Goal: Task Accomplishment & Management: Manage account settings

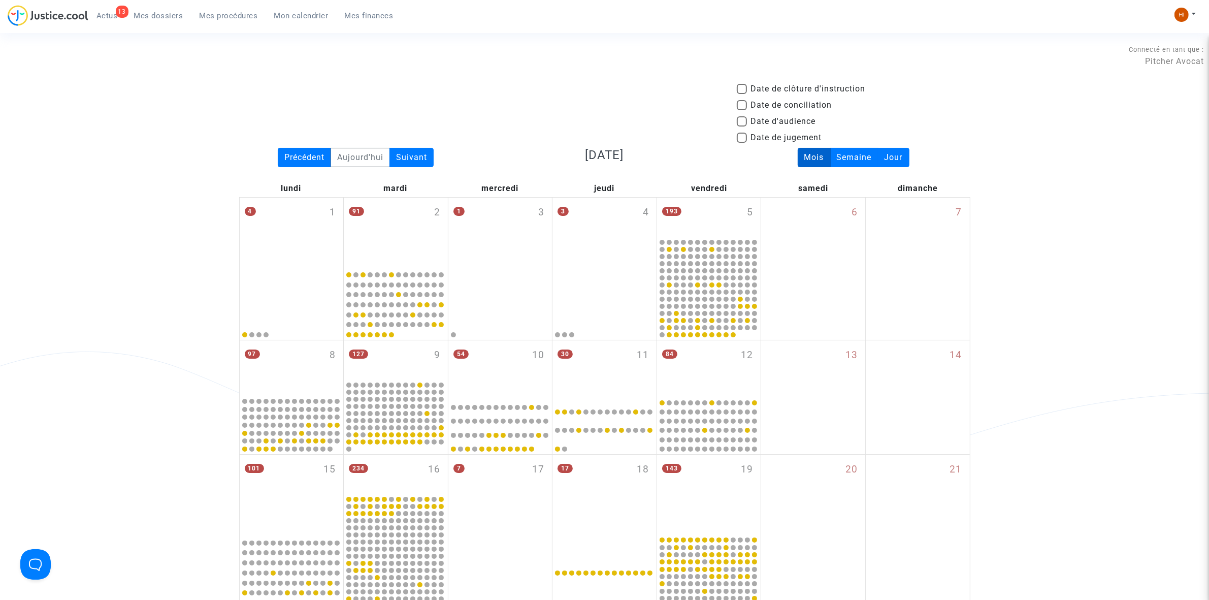
click at [232, 14] on span "Mes procédures" at bounding box center [229, 15] width 58 height 9
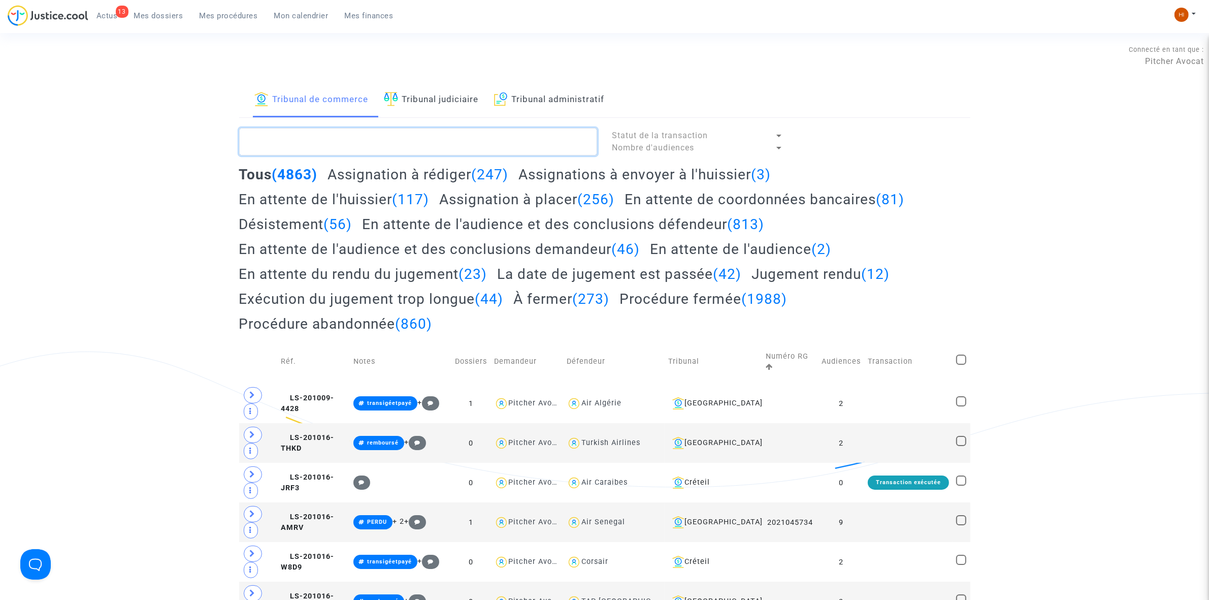
click at [363, 150] on textarea at bounding box center [418, 141] width 358 height 27
paste textarea "LS-241217-R8NG"
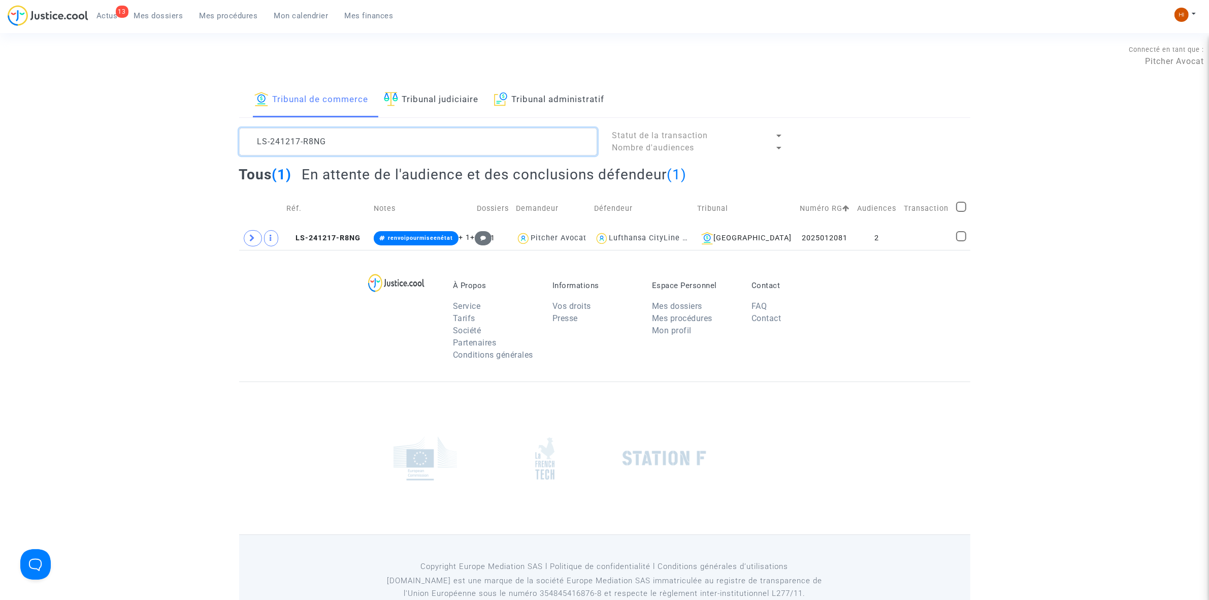
type textarea "LS-241217-R8NG"
click at [322, 231] on td "LS-241217-R8NG" at bounding box center [326, 237] width 87 height 23
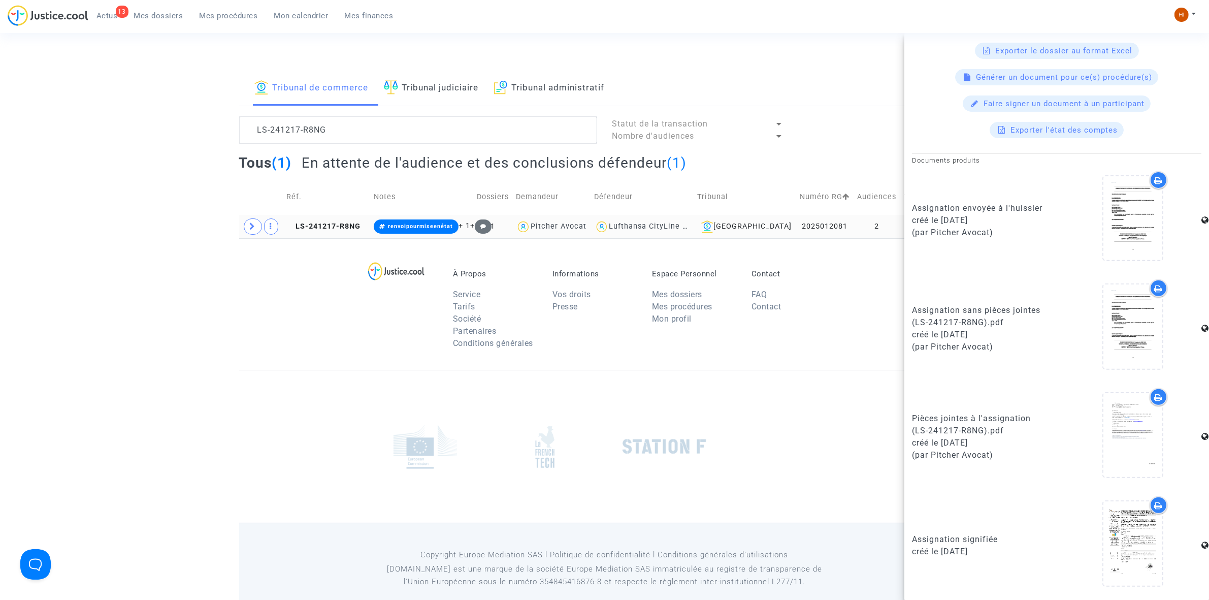
scroll to position [28, 0]
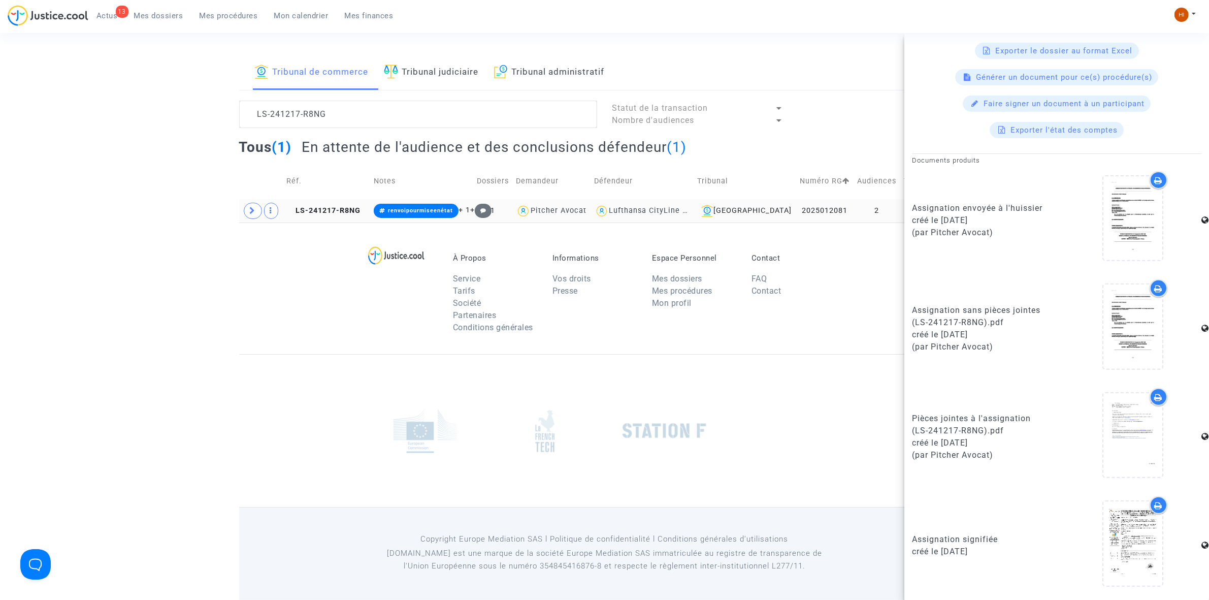
click at [315, 204] on td "LS-241217-R8NG" at bounding box center [326, 210] width 87 height 23
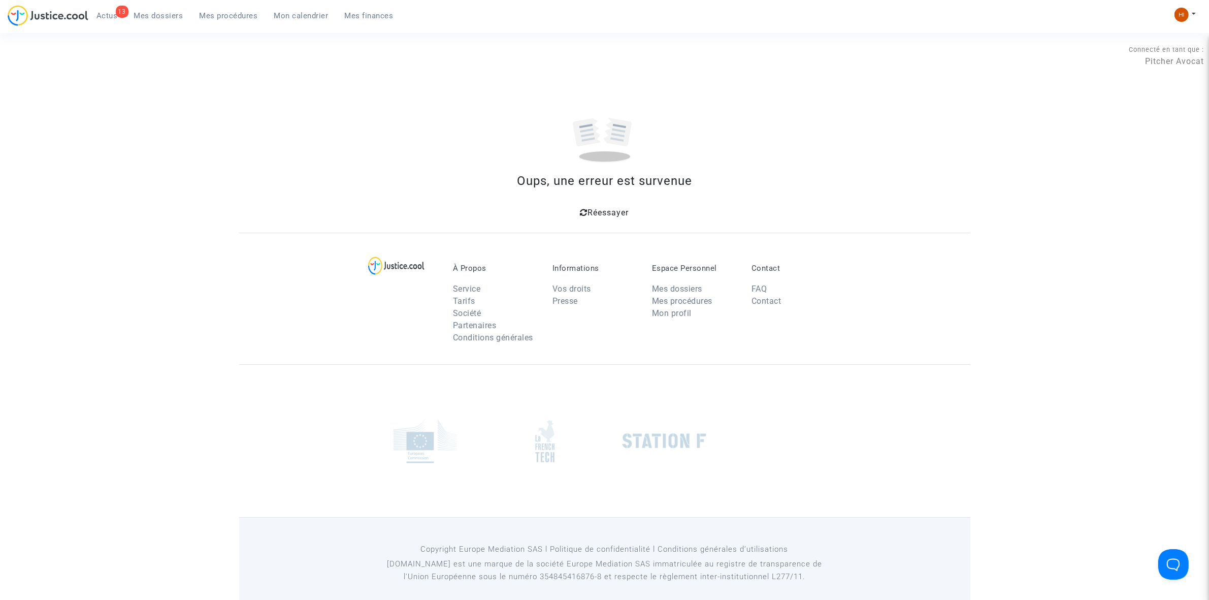
click at [221, 19] on span "Mes procédures" at bounding box center [229, 15] width 58 height 9
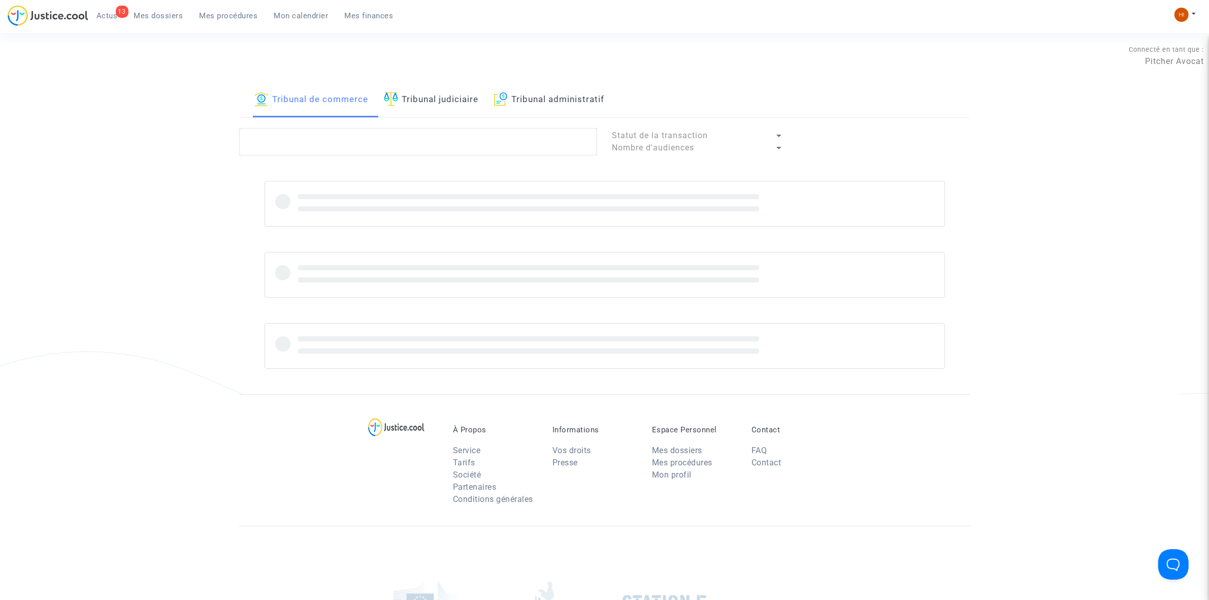
click at [415, 102] on link "Tribunal judiciaire" at bounding box center [431, 100] width 95 height 35
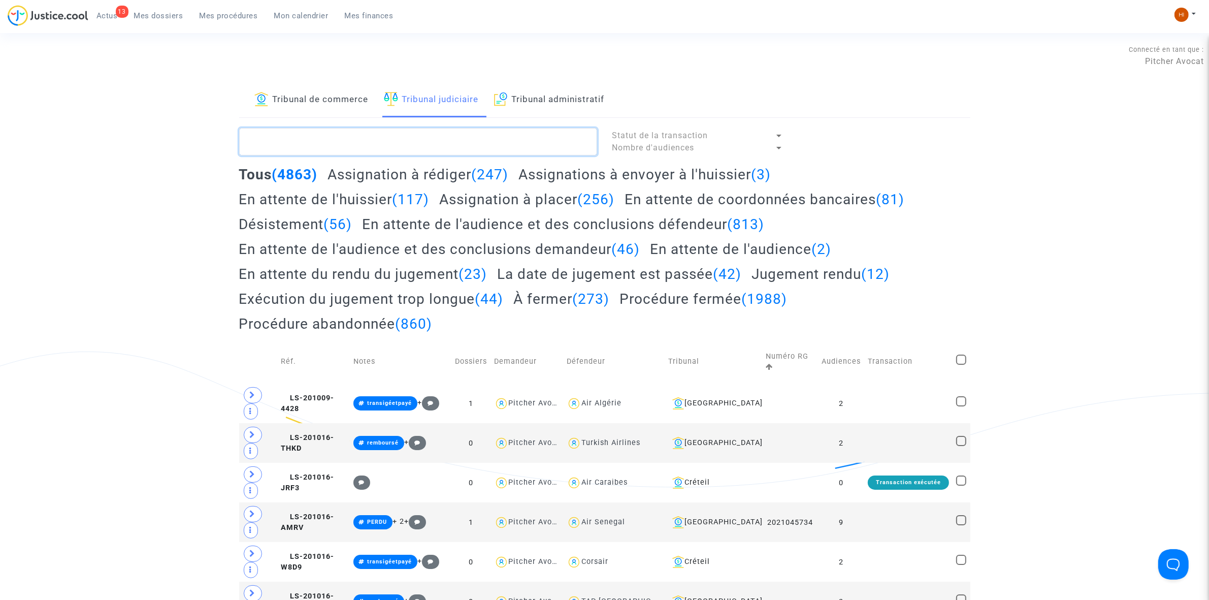
click at [412, 139] on textarea at bounding box center [418, 141] width 358 height 27
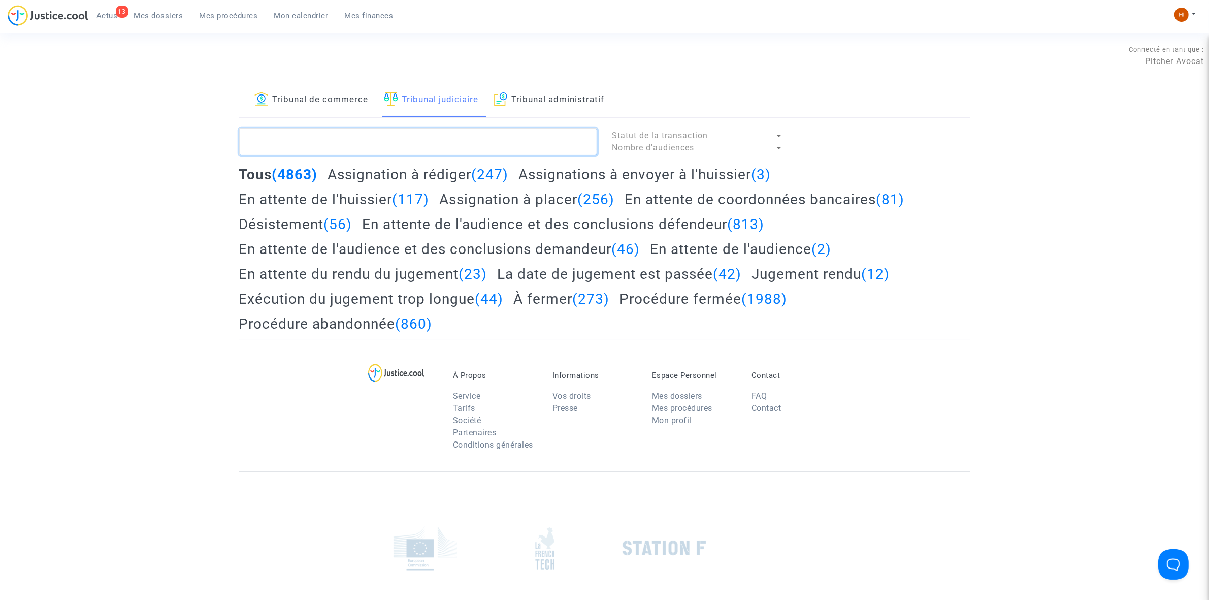
paste textarea "LS-210625-BEKA"
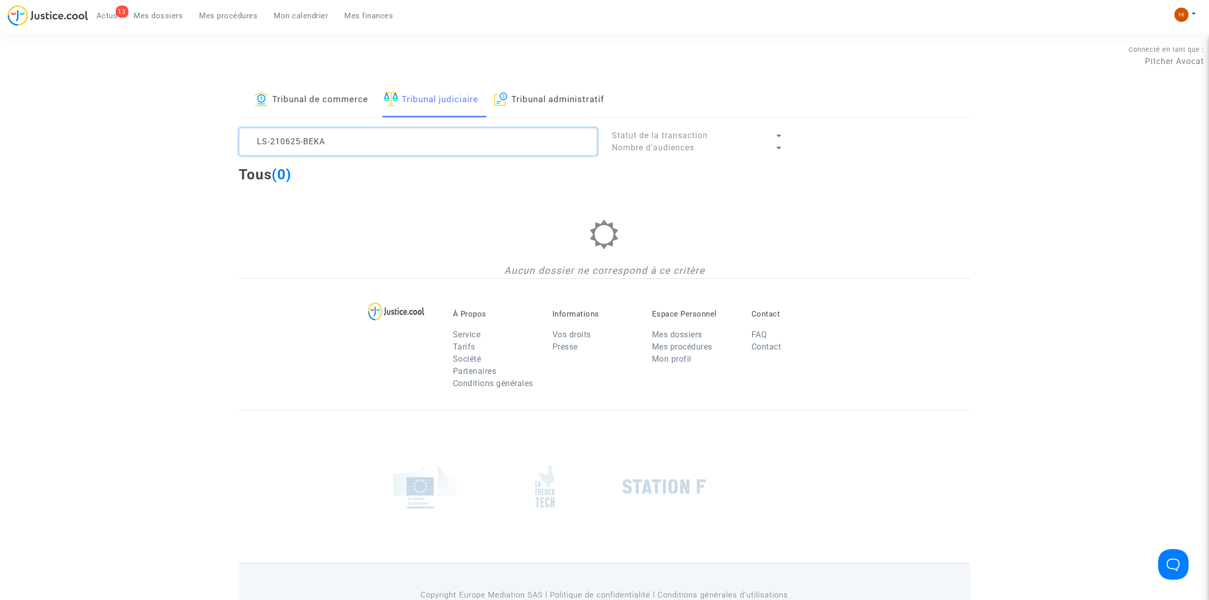
type textarea "LS-210625-BEKA"
click at [329, 83] on link "Tribunal de commerce" at bounding box center [311, 100] width 114 height 35
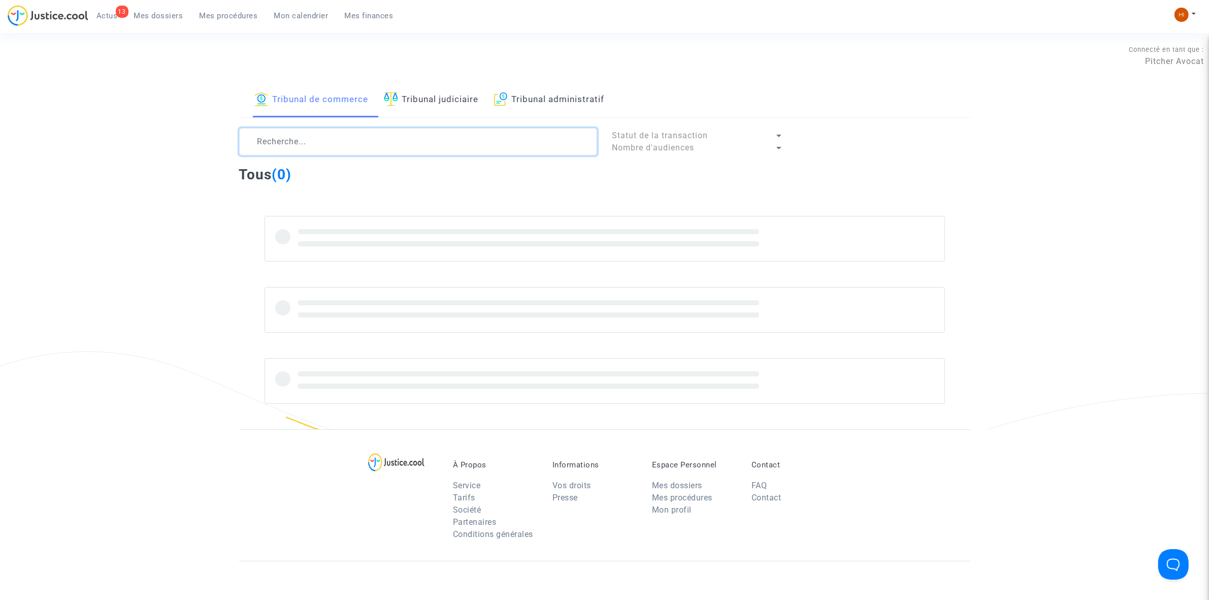
click at [343, 138] on textarea at bounding box center [418, 141] width 358 height 27
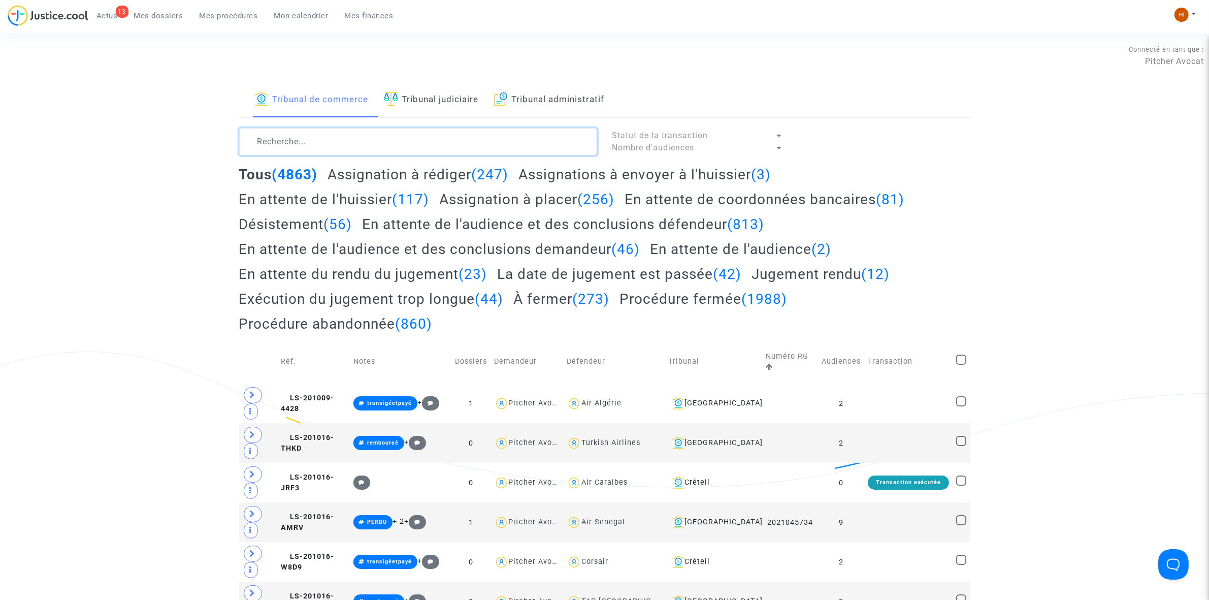
paste textarea "LS-210625-BEKA"
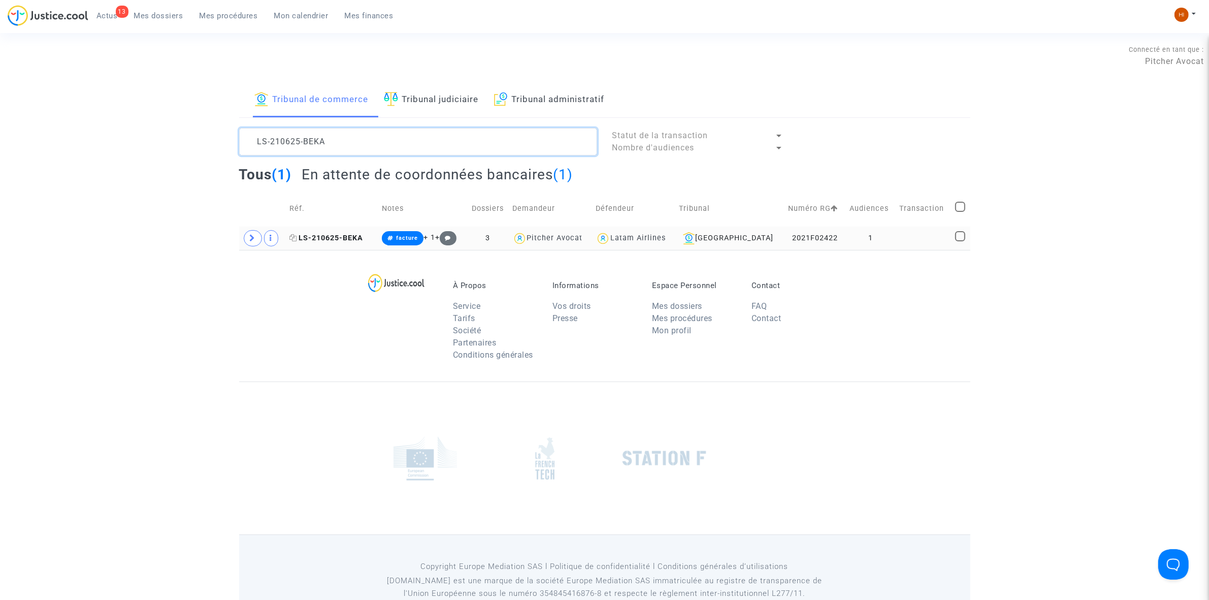
type textarea "LS-210625-BEKA"
click at [352, 237] on span "LS-210625-BEKA" at bounding box center [326, 238] width 74 height 9
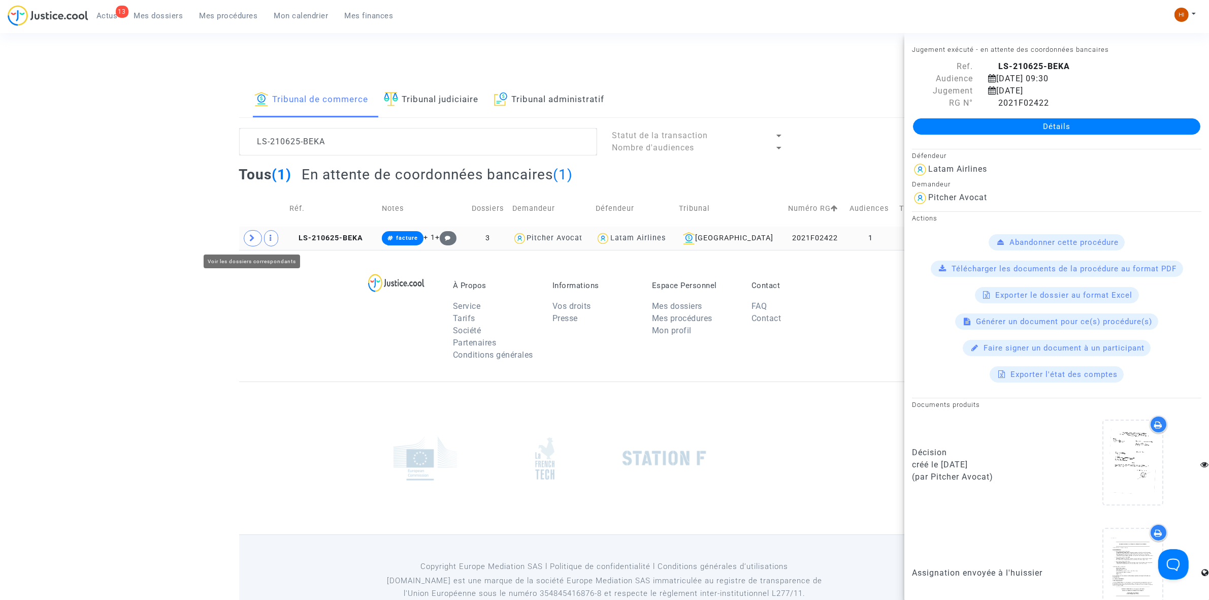
click at [244, 237] on span at bounding box center [253, 238] width 18 height 16
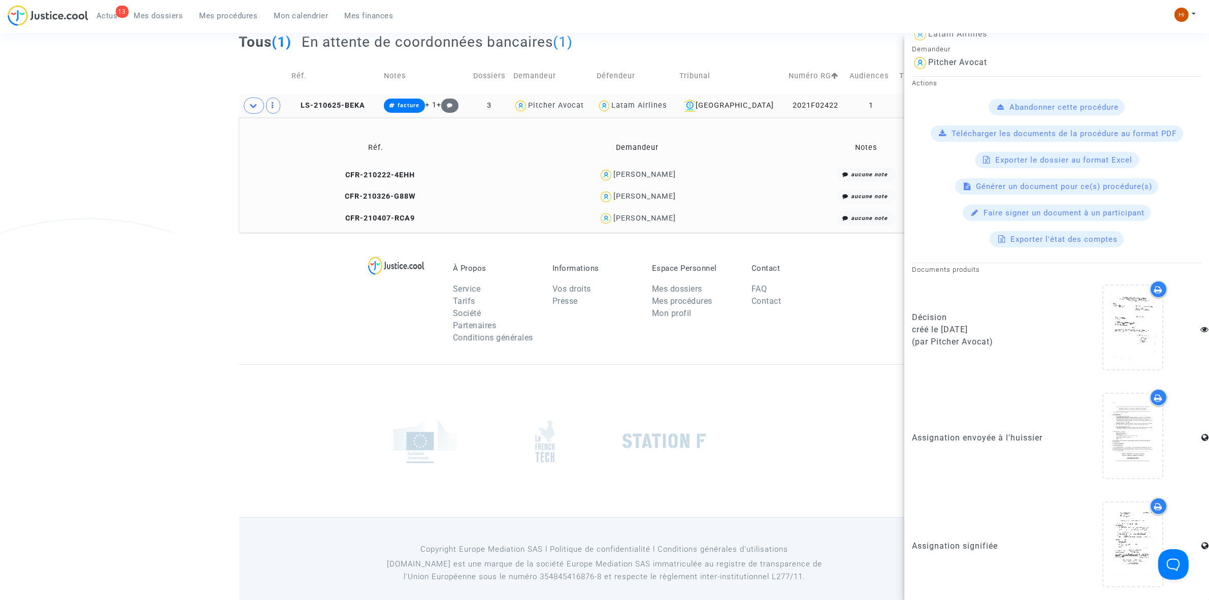
scroll to position [143, 0]
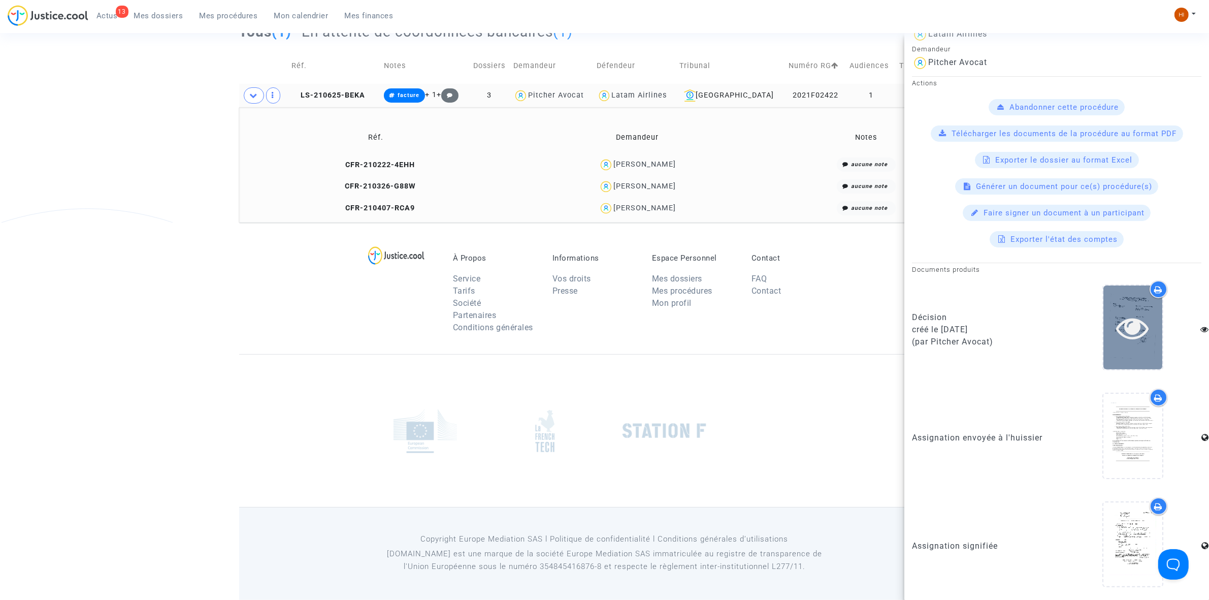
click at [1130, 341] on icon at bounding box center [1133, 327] width 33 height 33
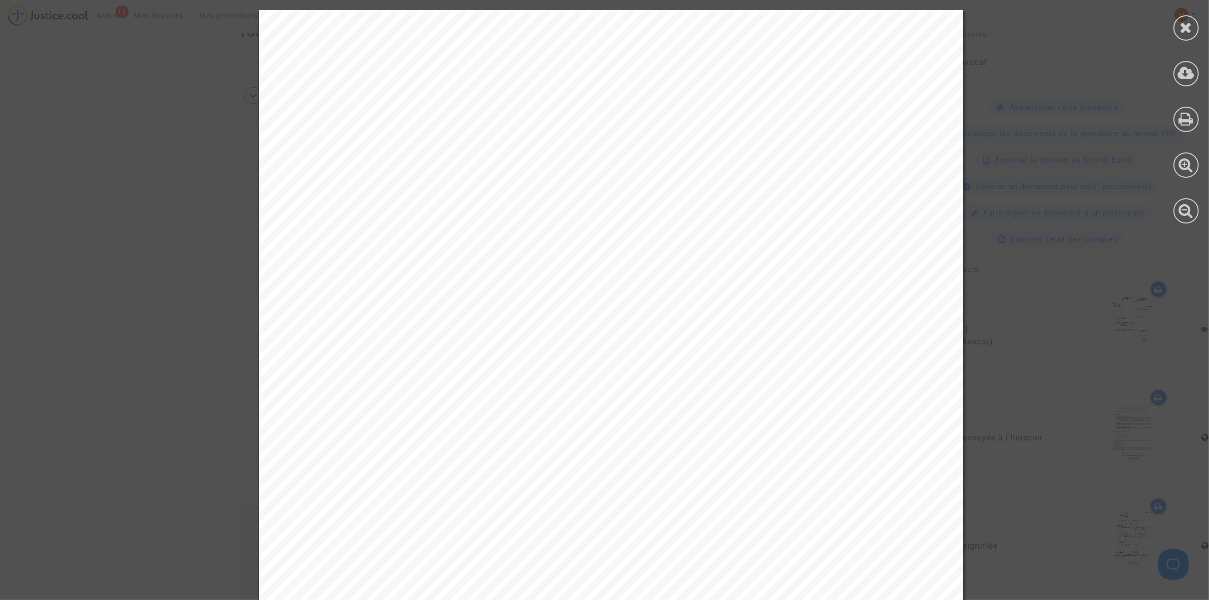
drag, startPoint x: 1185, startPoint y: 34, endPoint x: 1066, endPoint y: 1, distance: 122.8
click at [1185, 34] on div at bounding box center [1186, 27] width 25 height 25
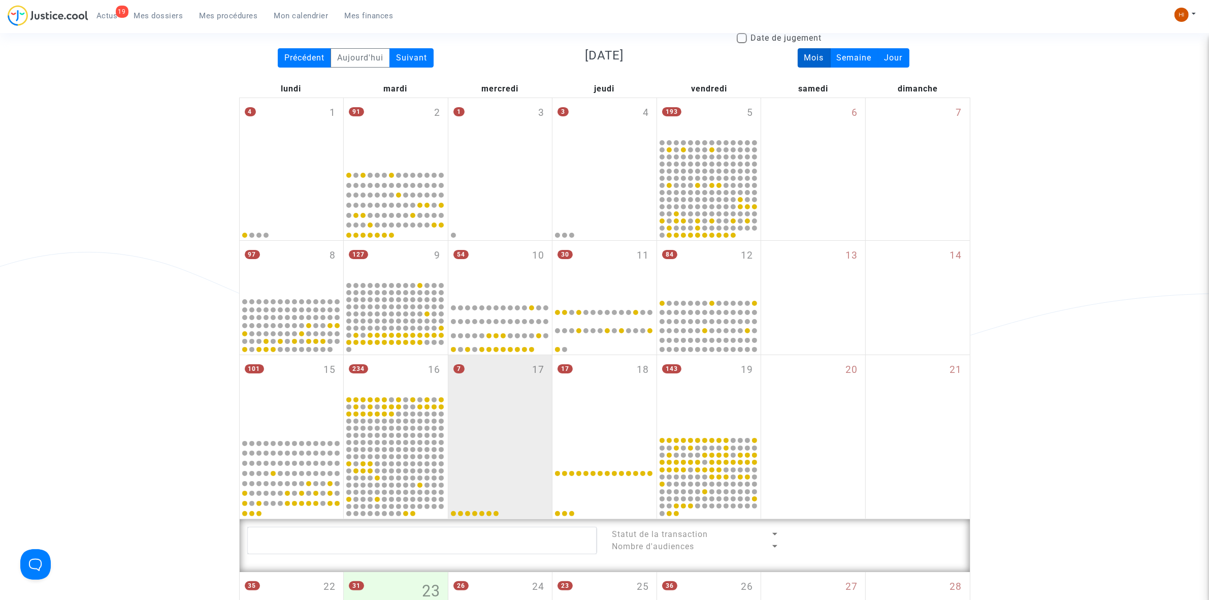
scroll to position [74, 0]
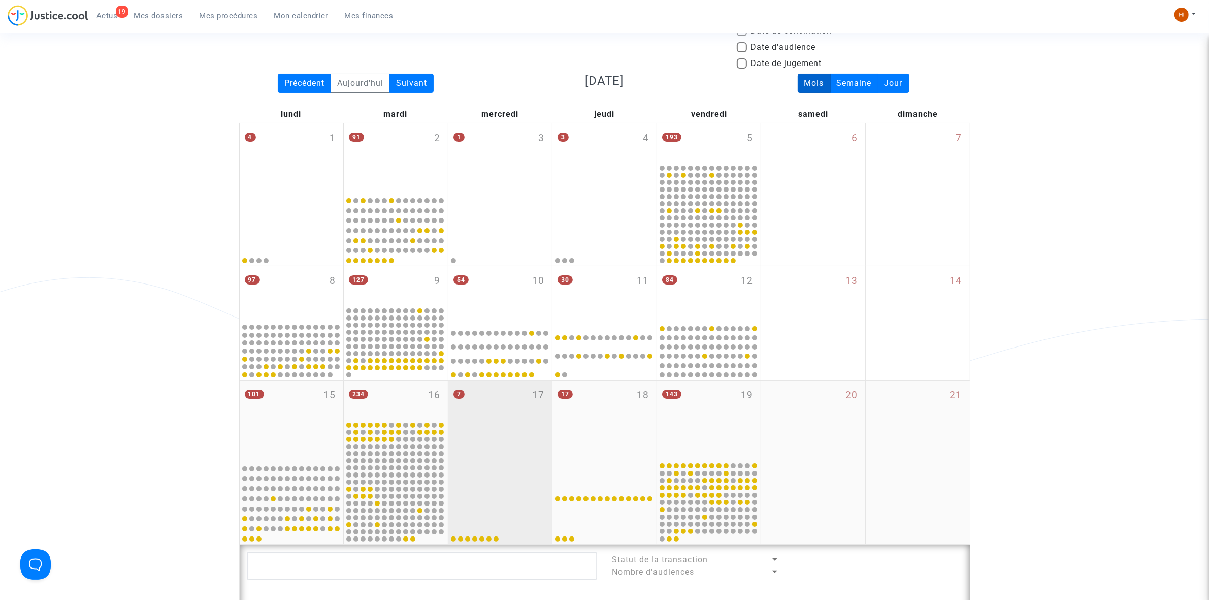
click at [536, 414] on div "7 17" at bounding box center [500, 420] width 104 height 80
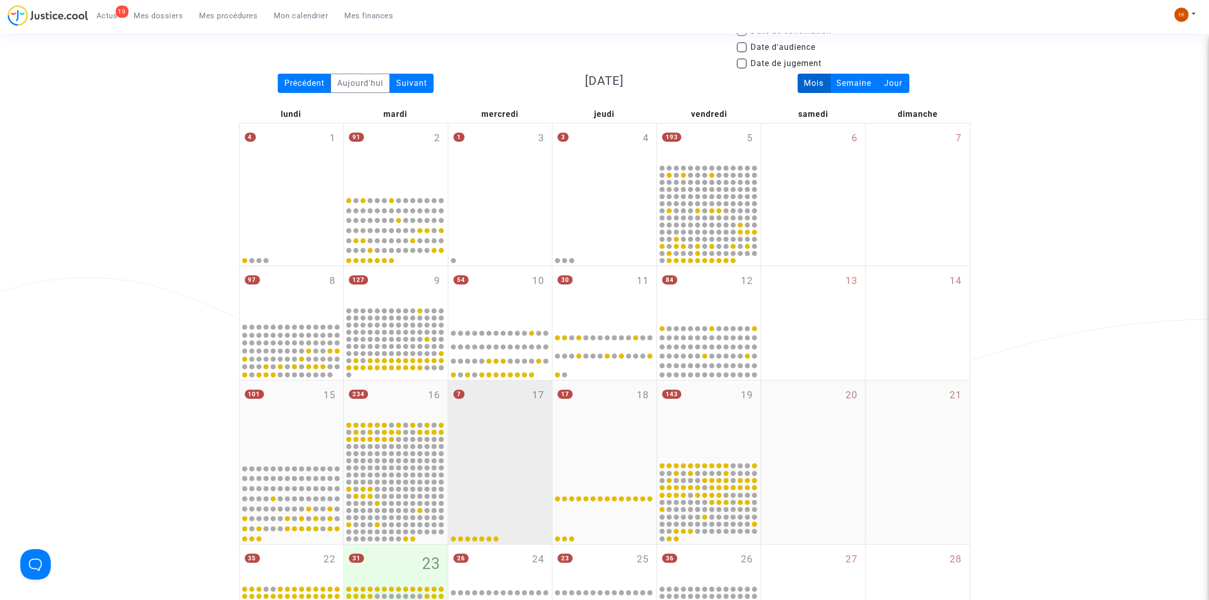
drag, startPoint x: 537, startPoint y: 414, endPoint x: 540, endPoint y: 408, distance: 7.3
click at [538, 414] on div "7 17" at bounding box center [500, 420] width 104 height 80
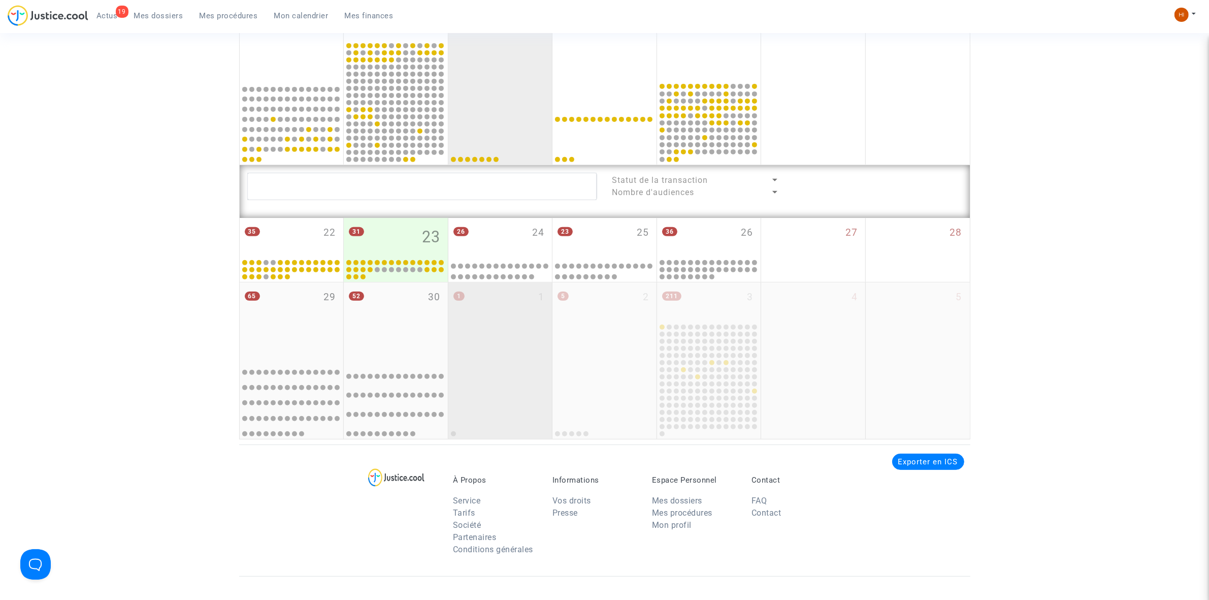
scroll to position [455, 0]
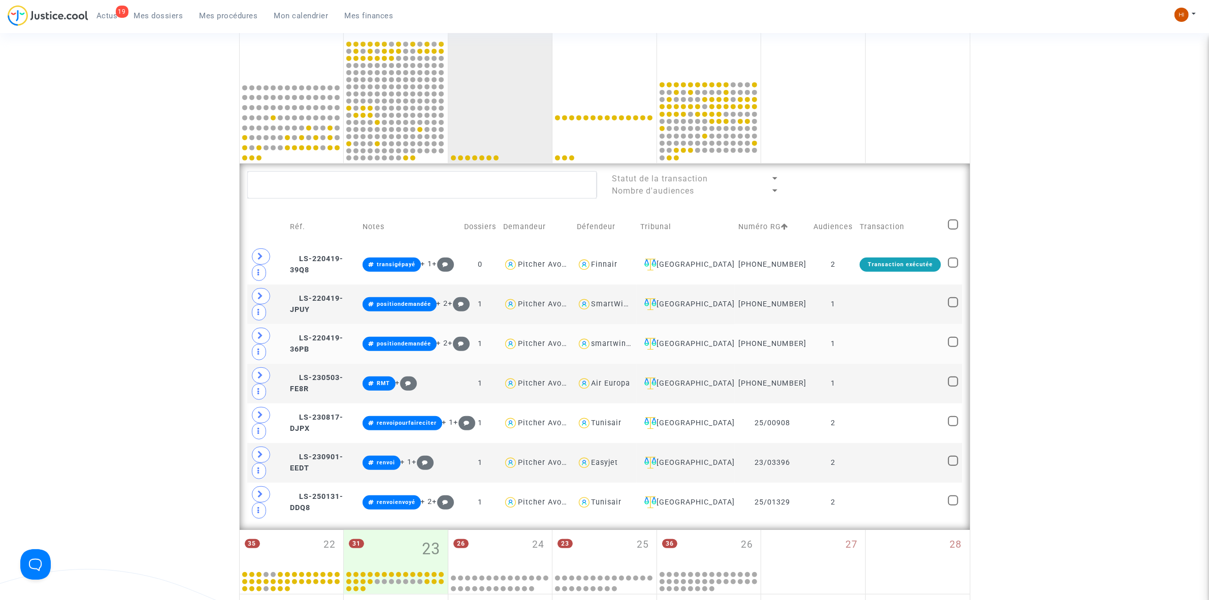
click at [855, 351] on td "1" at bounding box center [833, 344] width 46 height 40
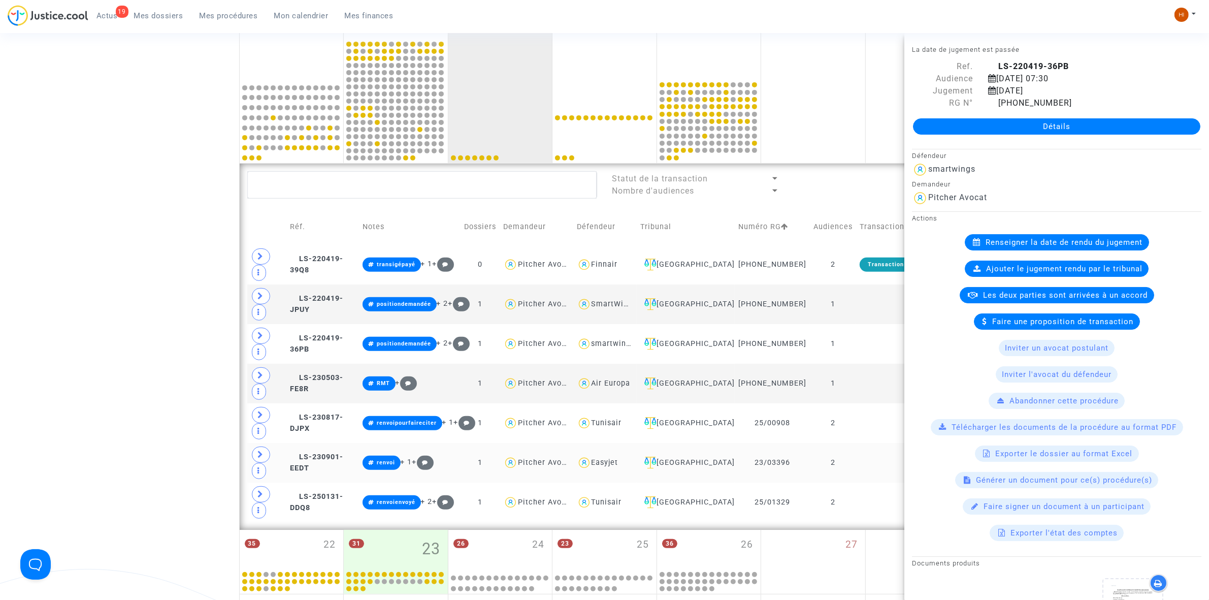
click at [856, 478] on td "2" at bounding box center [833, 463] width 46 height 40
click at [870, 513] on td at bounding box center [900, 502] width 88 height 40
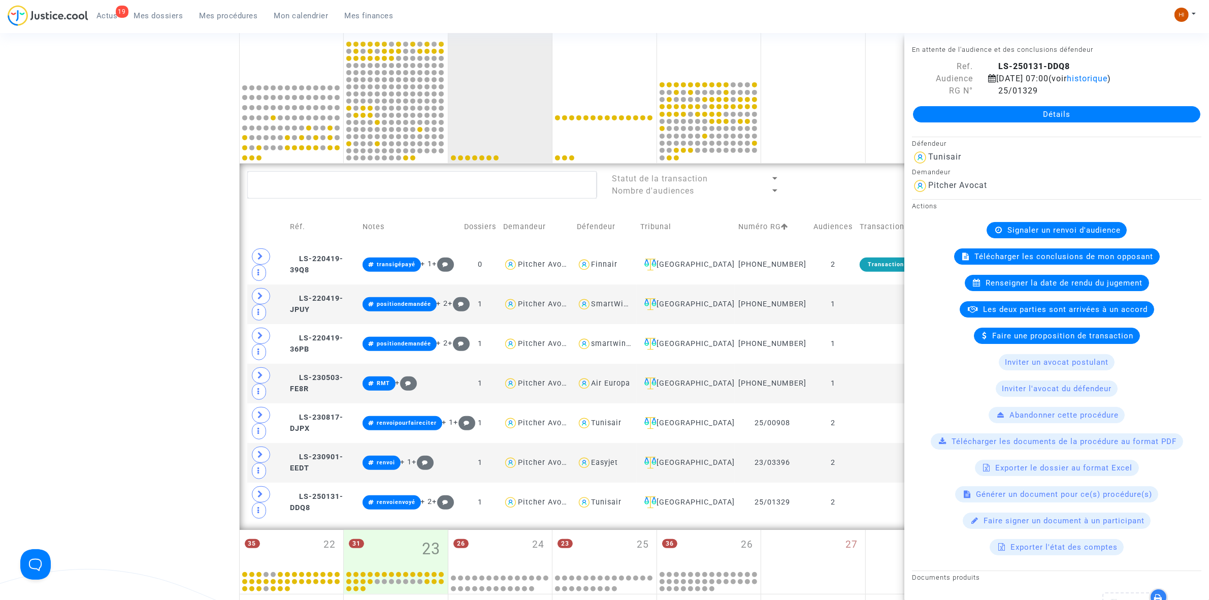
click at [1061, 235] on span "Signaler un renvoi d'audience" at bounding box center [1064, 229] width 113 height 9
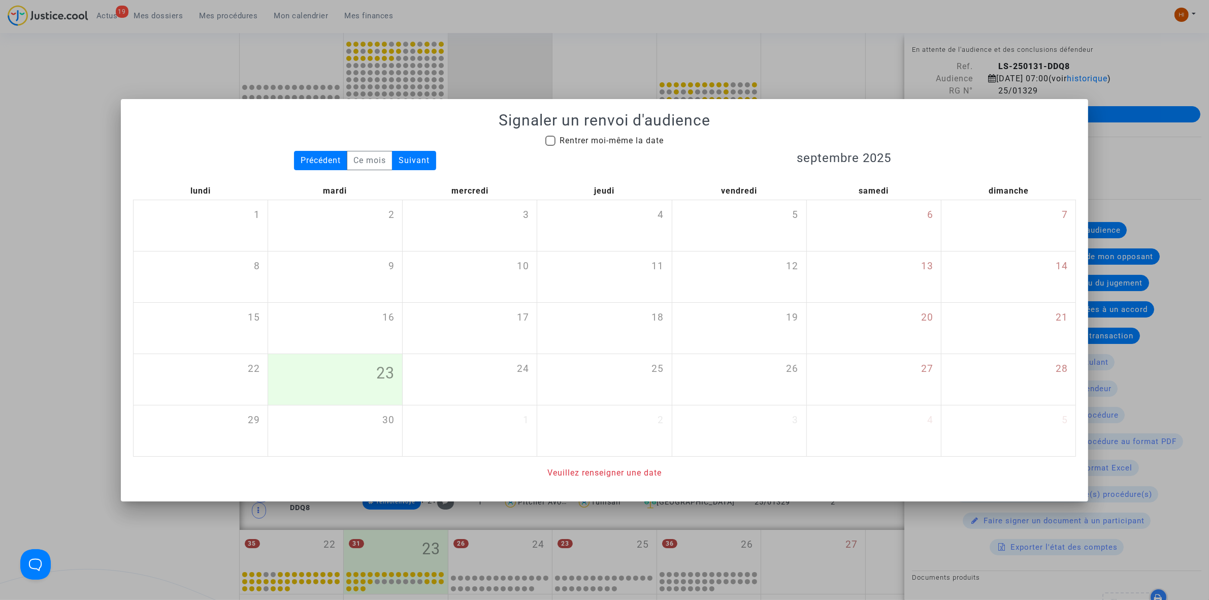
click at [117, 57] on div at bounding box center [604, 300] width 1209 height 600
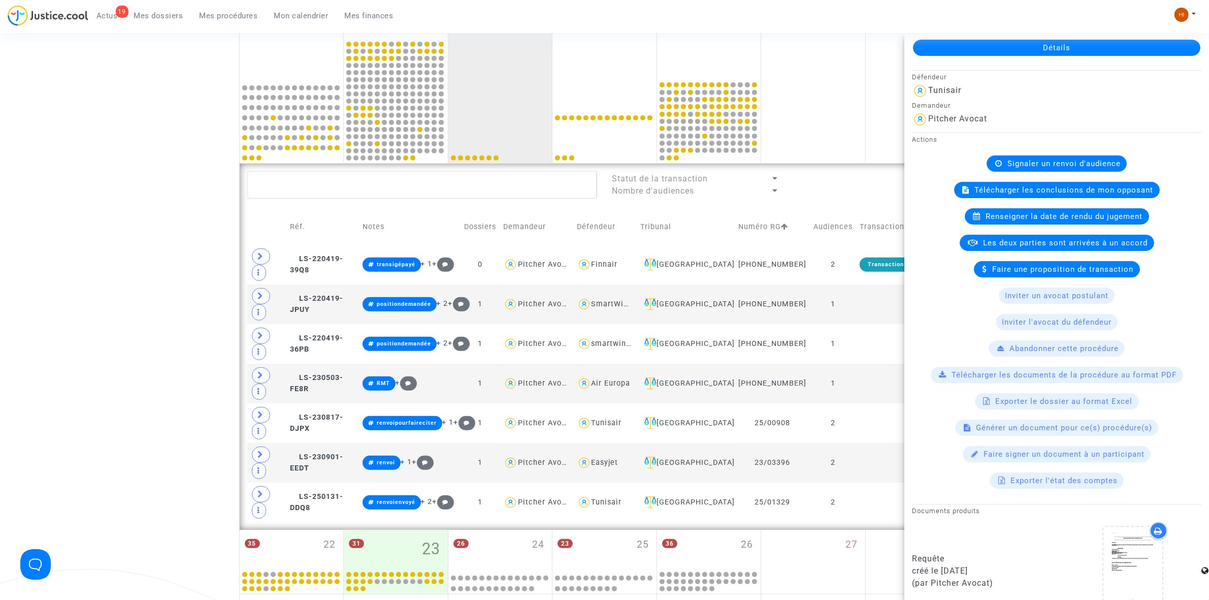
scroll to position [70, 0]
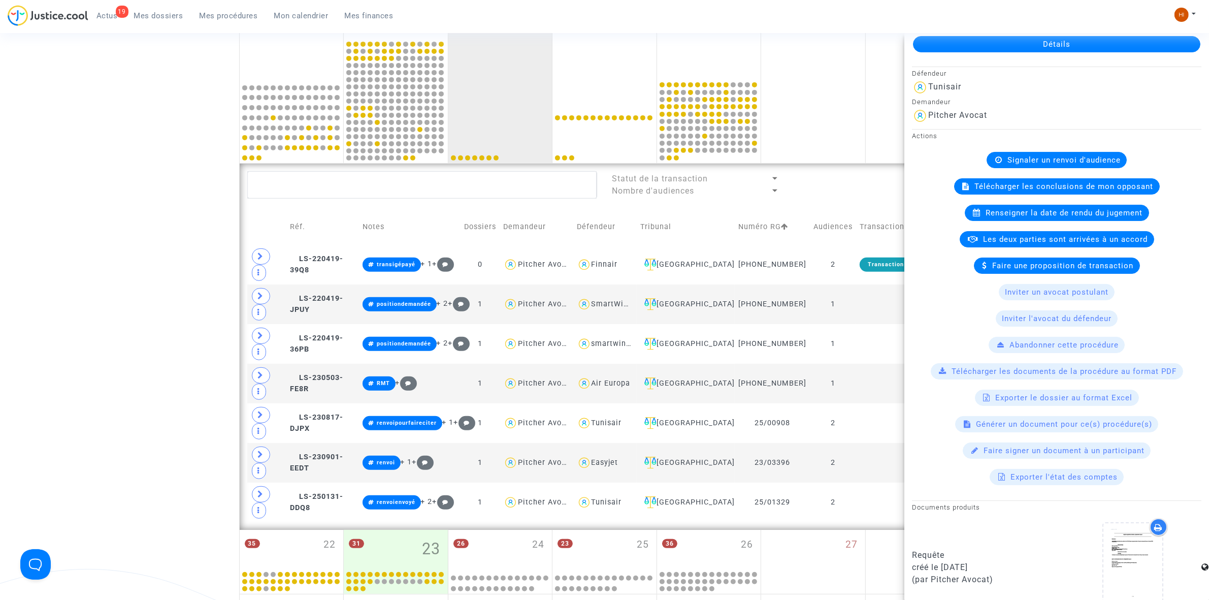
click at [1024, 165] on span "Signaler un renvoi d'audience" at bounding box center [1064, 159] width 113 height 9
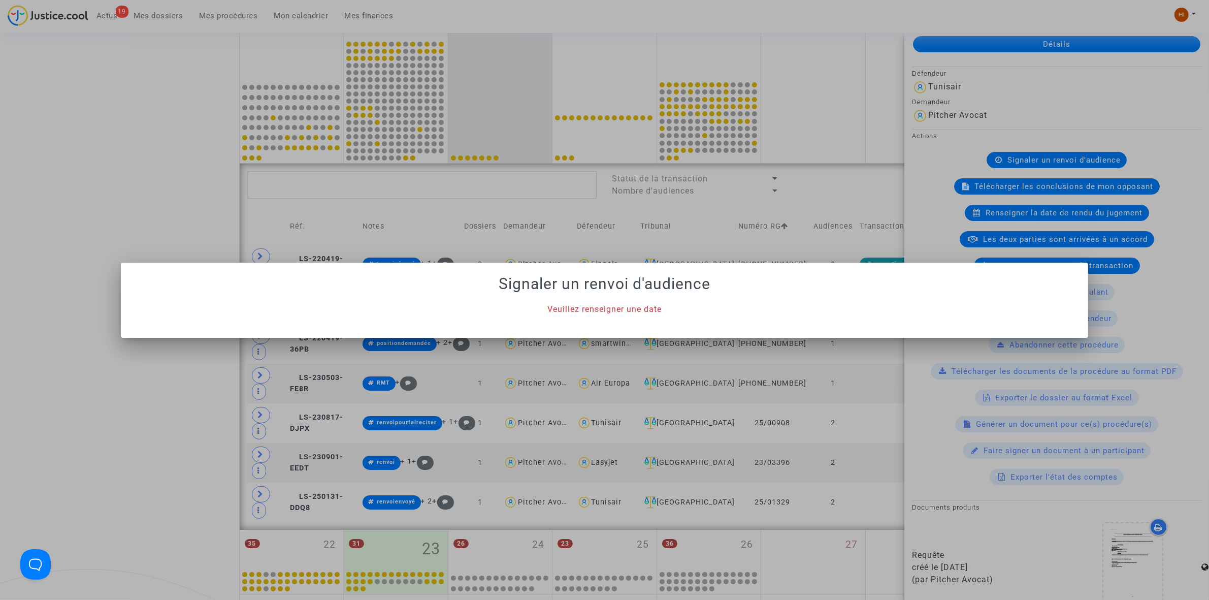
scroll to position [0, 0]
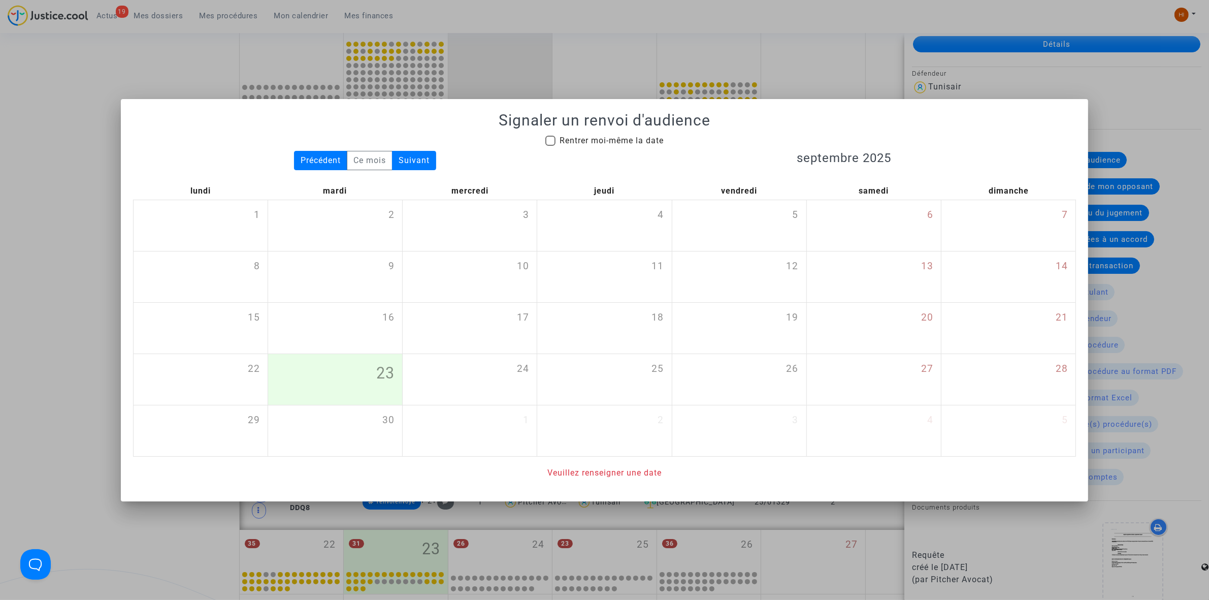
click at [637, 145] on span "Rentrer moi-même la date" at bounding box center [612, 141] width 104 height 12
click at [551, 146] on input "Rentrer moi-même la date" at bounding box center [550, 146] width 1 height 1
checkbox input "true"
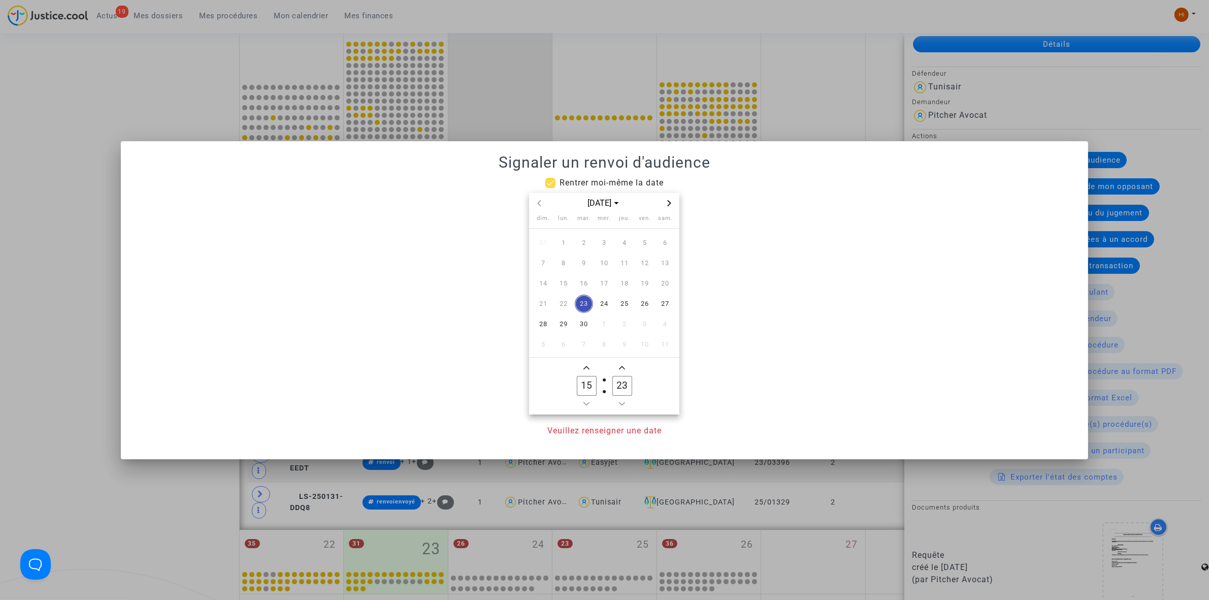
click at [673, 199] on span "Next month" at bounding box center [669, 203] width 12 height 12
click at [608, 285] on span "15" at bounding box center [604, 283] width 18 height 18
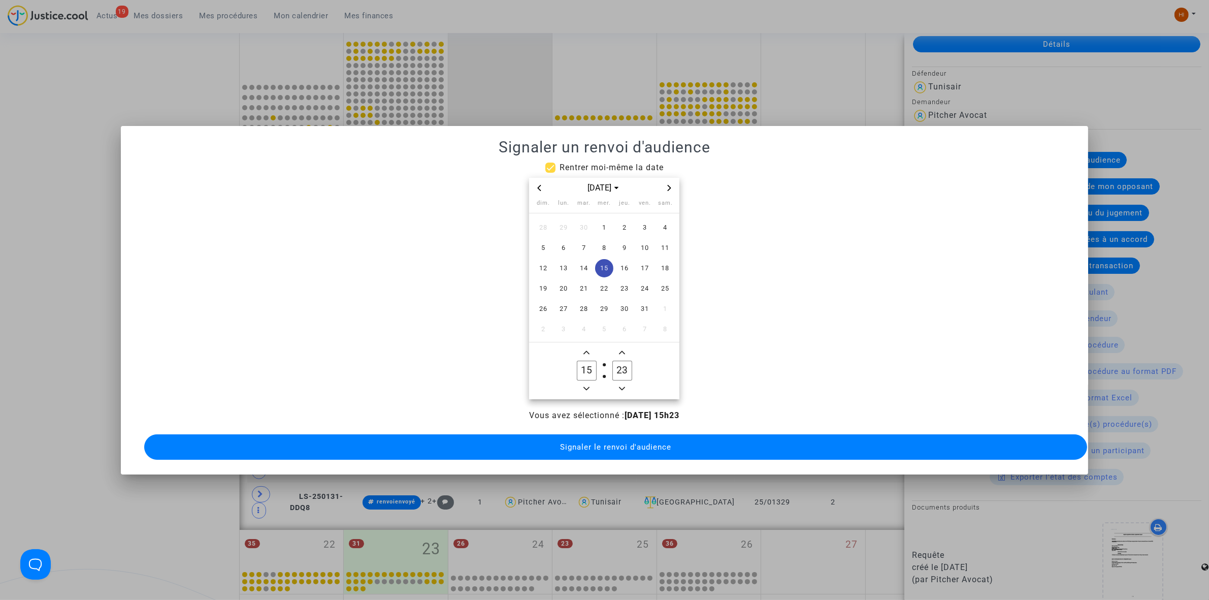
click at [585, 385] on icon "Minus a hour" at bounding box center [587, 388] width 6 height 6
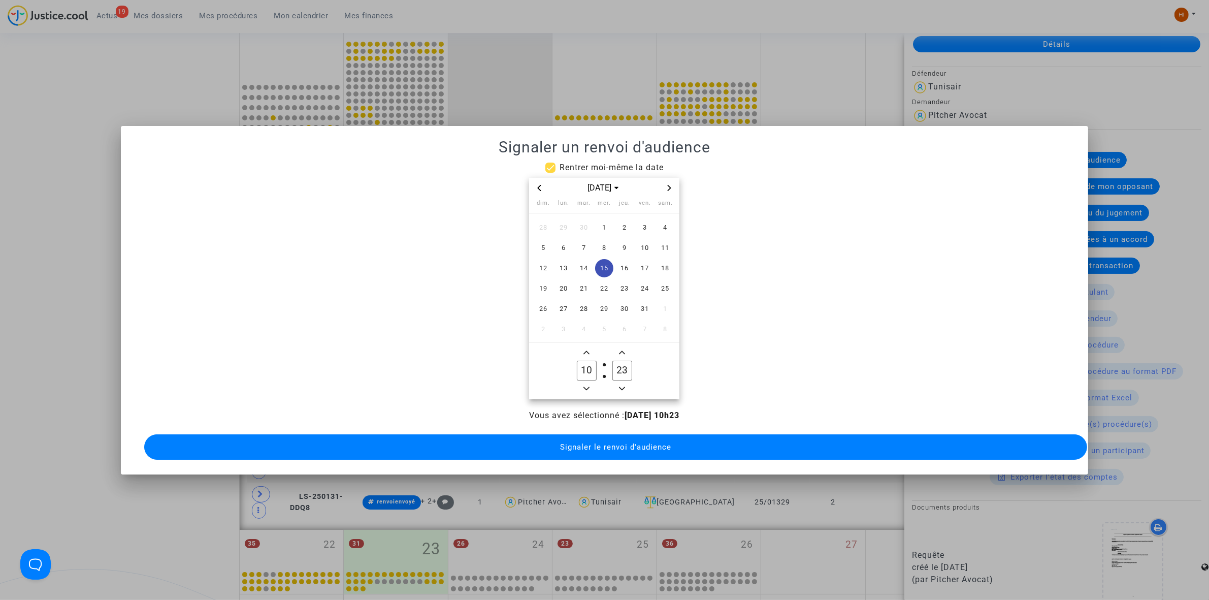
click at [585, 385] on icon "Minus a hour" at bounding box center [587, 388] width 6 height 6
type input "09"
click at [625, 366] on input "23" at bounding box center [621, 370] width 19 height 19
drag, startPoint x: 625, startPoint y: 366, endPoint x: 503, endPoint y: 339, distance: 125.2
click at [504, 339] on datetime "[DATE] dim. lun. mar. mer. jeu. ven. sam. 28 29 30 1 2 3 4 5 6 7 8 9 10 11 12 1…" at bounding box center [604, 288] width 943 height 221
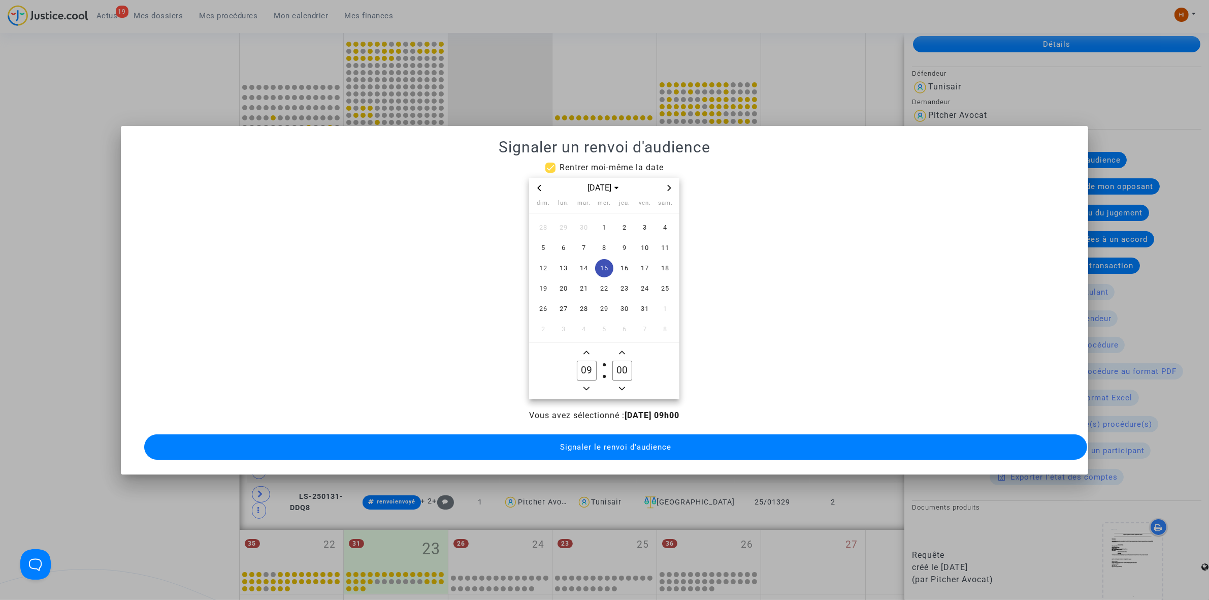
type input "00"
click at [697, 419] on div "Vous avez sélectionné : [DATE] 09h00 Signaler le renvoi d'audience" at bounding box center [604, 435] width 943 height 53
drag, startPoint x: 705, startPoint y: 445, endPoint x: 818, endPoint y: 509, distance: 129.4
click at [705, 447] on button "Signaler le renvoi d'audience" at bounding box center [615, 446] width 943 height 25
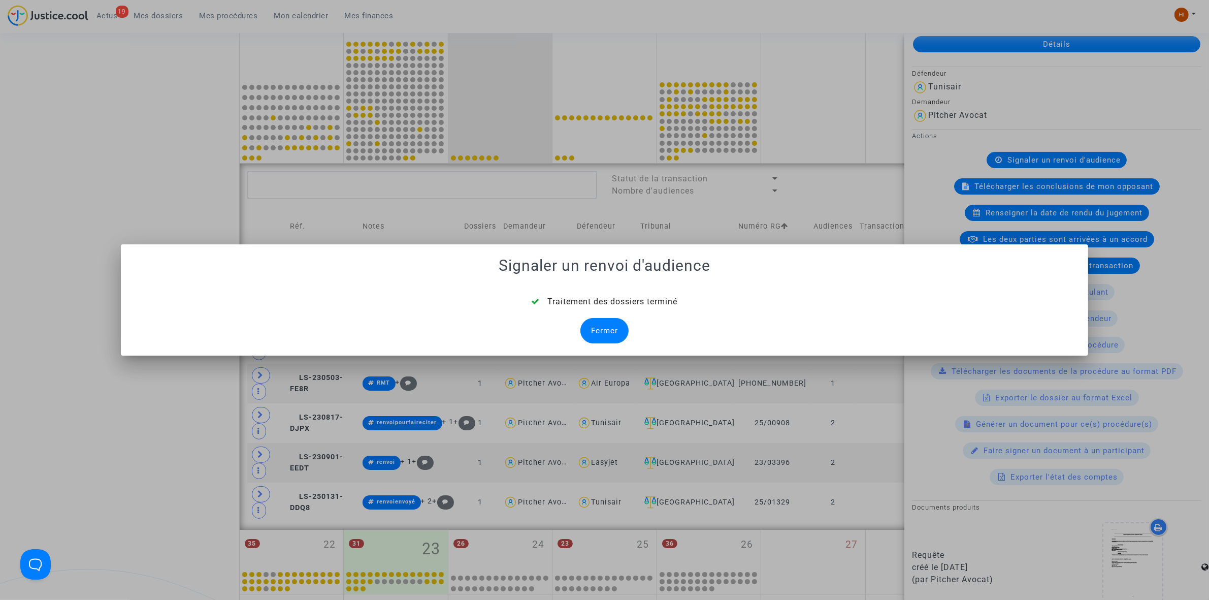
click at [600, 330] on div "Fermer" at bounding box center [604, 330] width 48 height 25
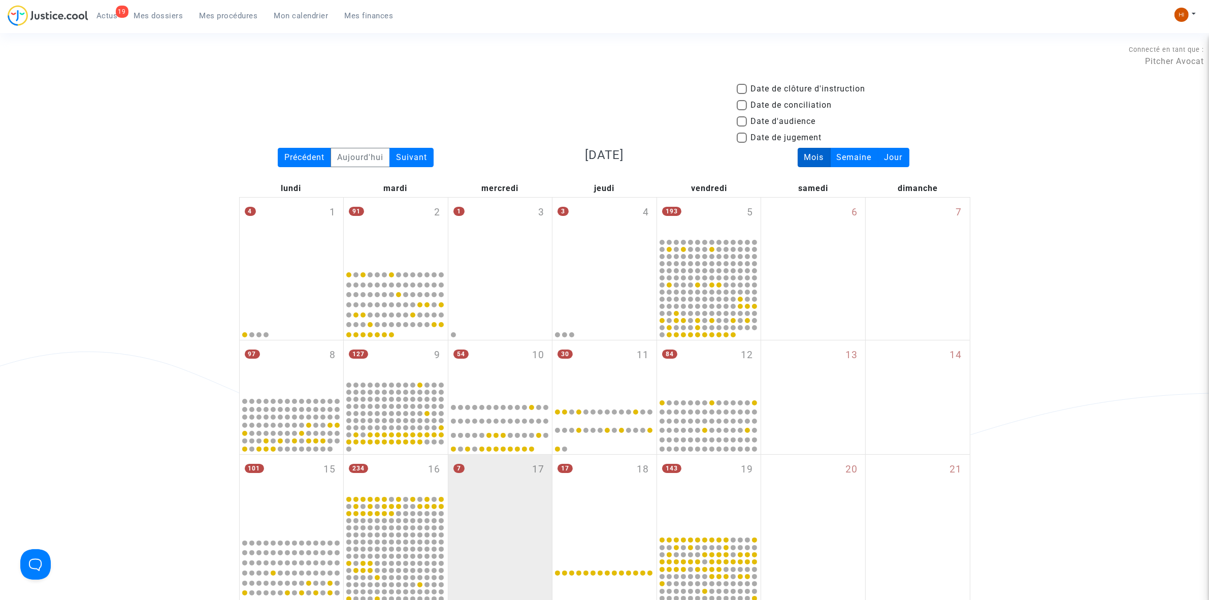
scroll to position [455, 0]
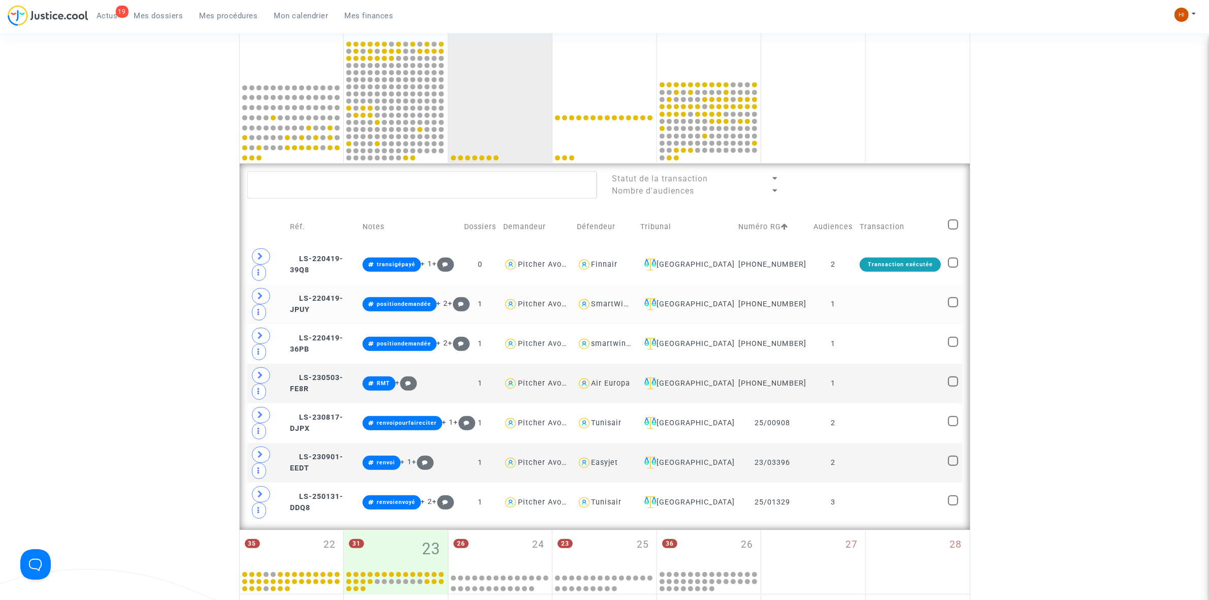
drag, startPoint x: 326, startPoint y: 508, endPoint x: 805, endPoint y: 310, distance: 518.7
click at [333, 507] on span "LS-250131-DDQ8" at bounding box center [316, 502] width 53 height 20
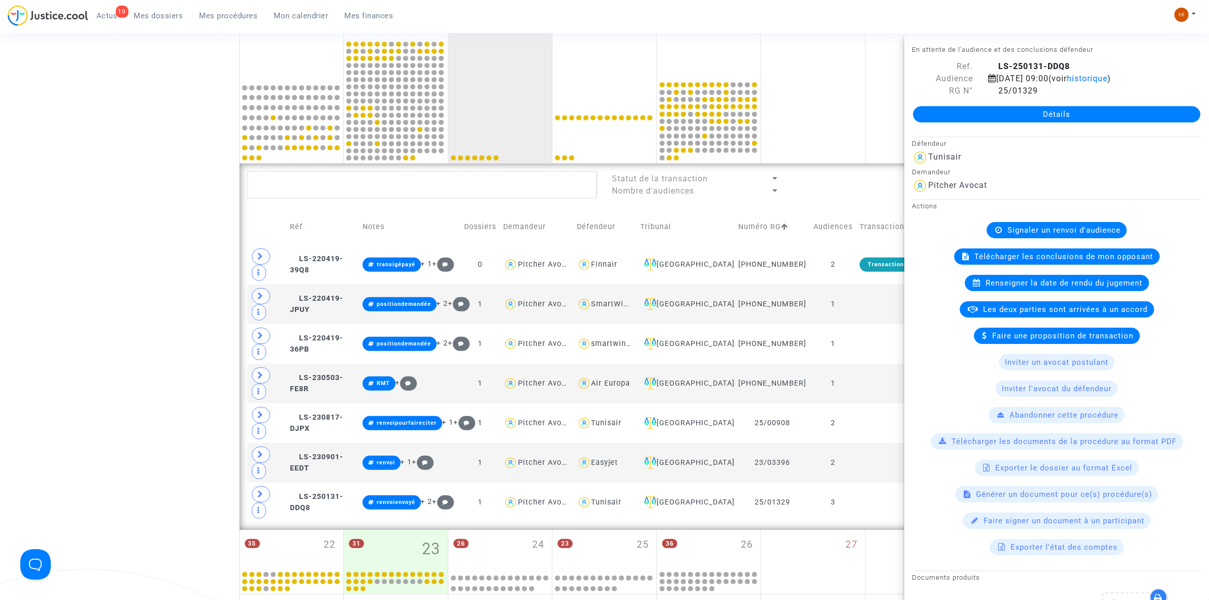
click at [981, 115] on link "Détails" at bounding box center [1056, 114] width 287 height 16
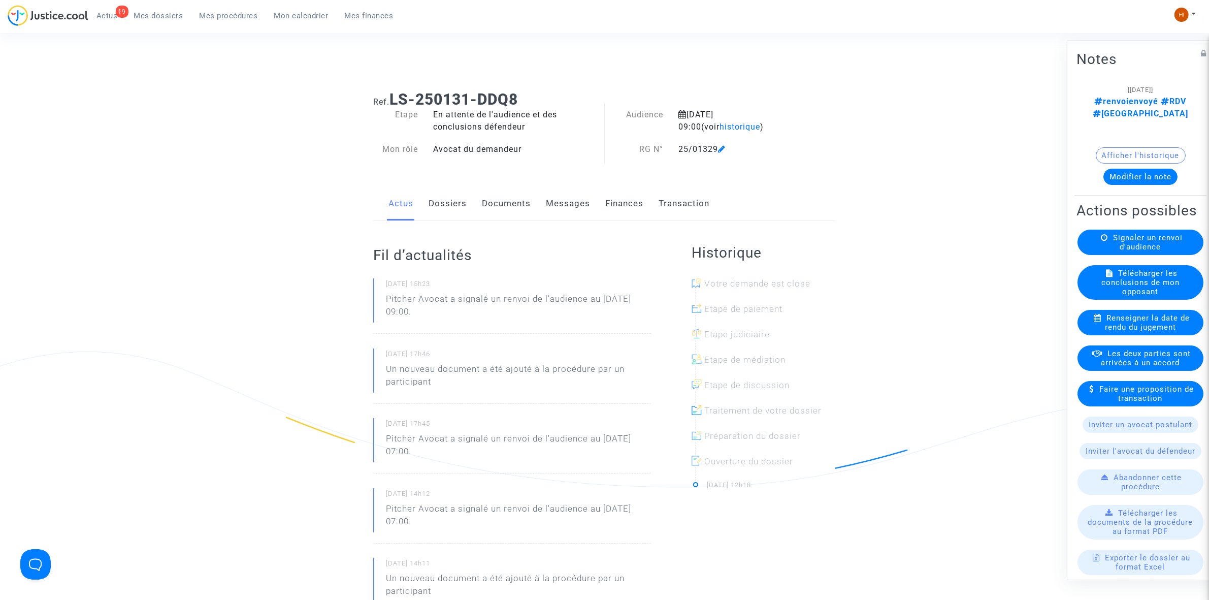
click at [508, 194] on link "Documents" at bounding box center [506, 204] width 49 height 34
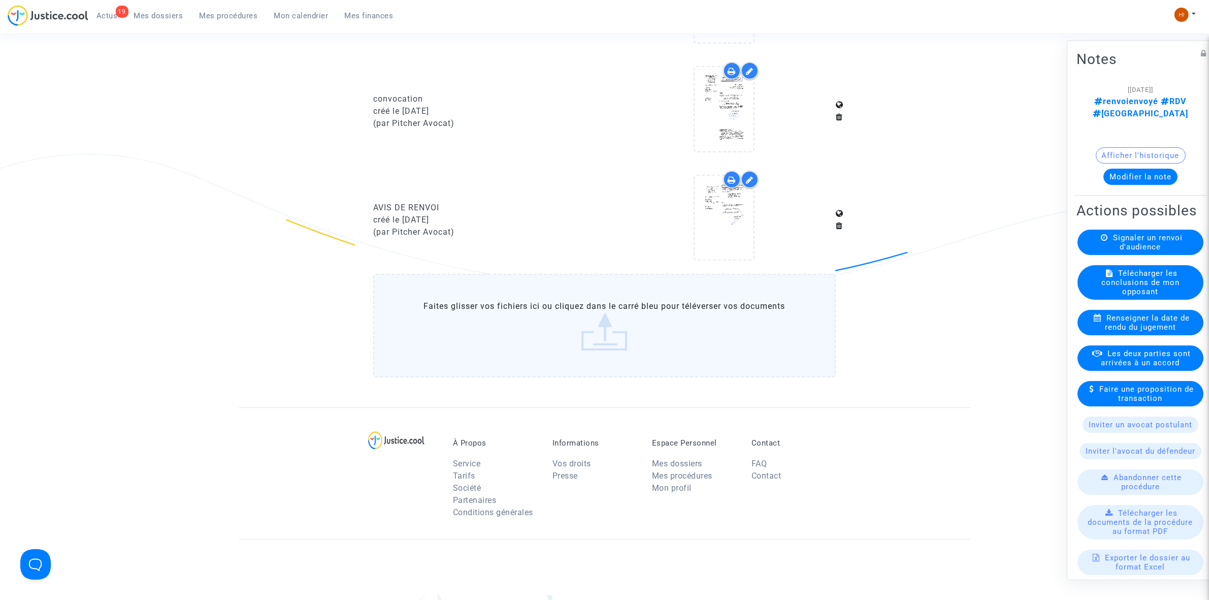
scroll to position [889, 0]
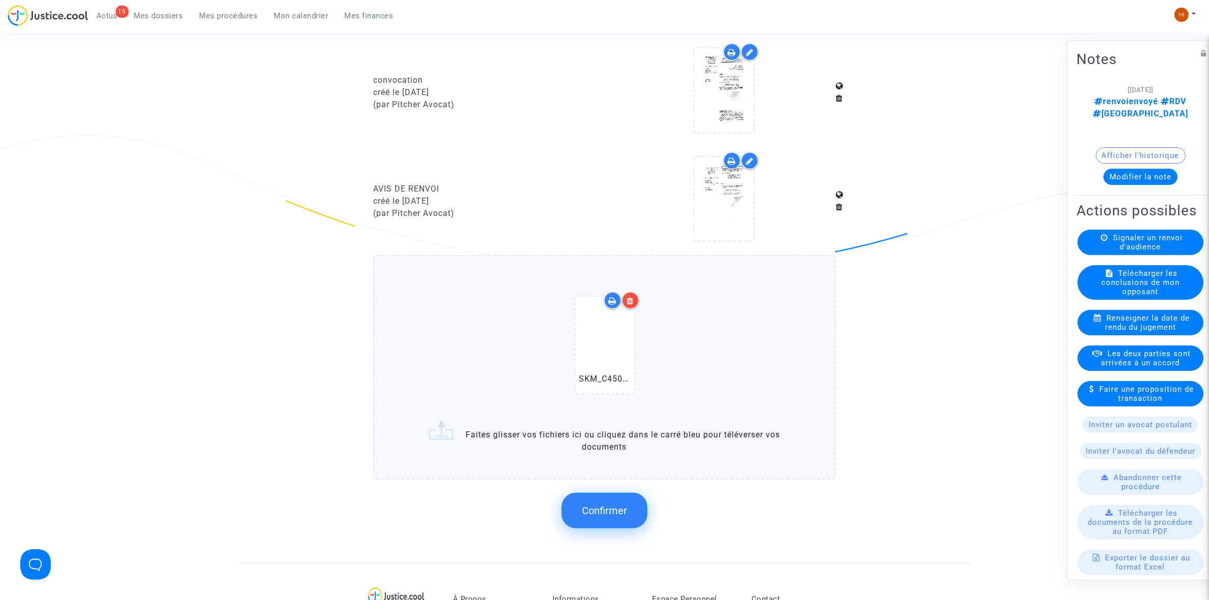
drag, startPoint x: 442, startPoint y: 181, endPoint x: 341, endPoint y: 174, distance: 101.8
copy div "AVIS DE RENVOI"
click at [607, 504] on span "Confirmer" at bounding box center [604, 510] width 45 height 12
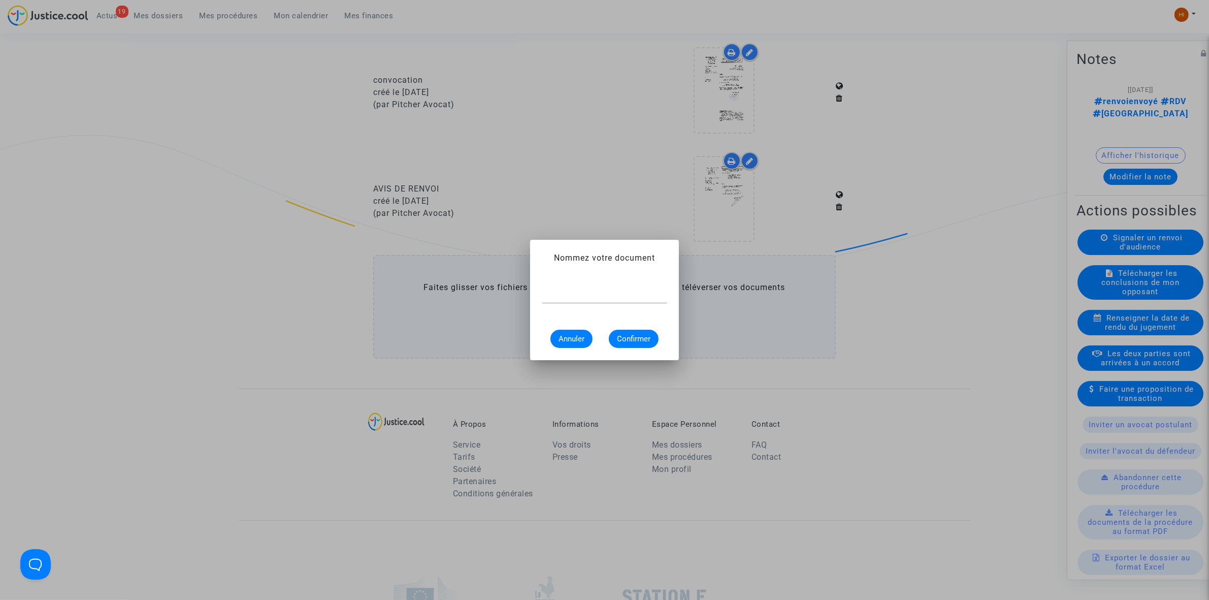
scroll to position [0, 0]
paste input "AVIS DE RENVOI"
type input "AVIS DE RENVOI"
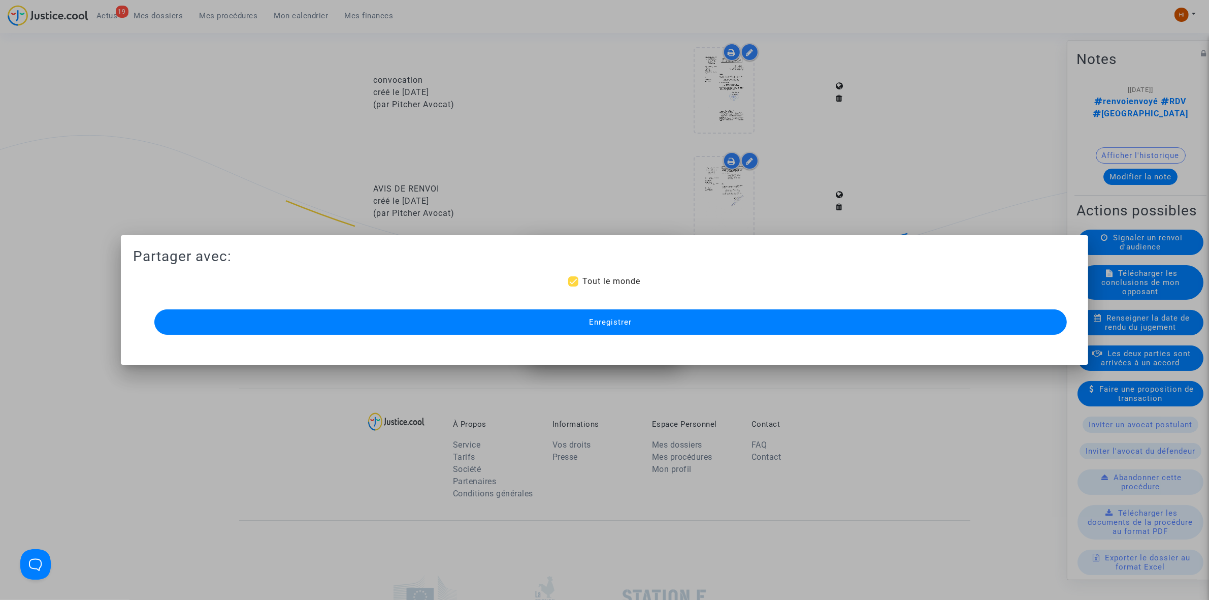
scroll to position [889, 0]
click at [778, 323] on button "Enregistrer" at bounding box center [610, 321] width 913 height 25
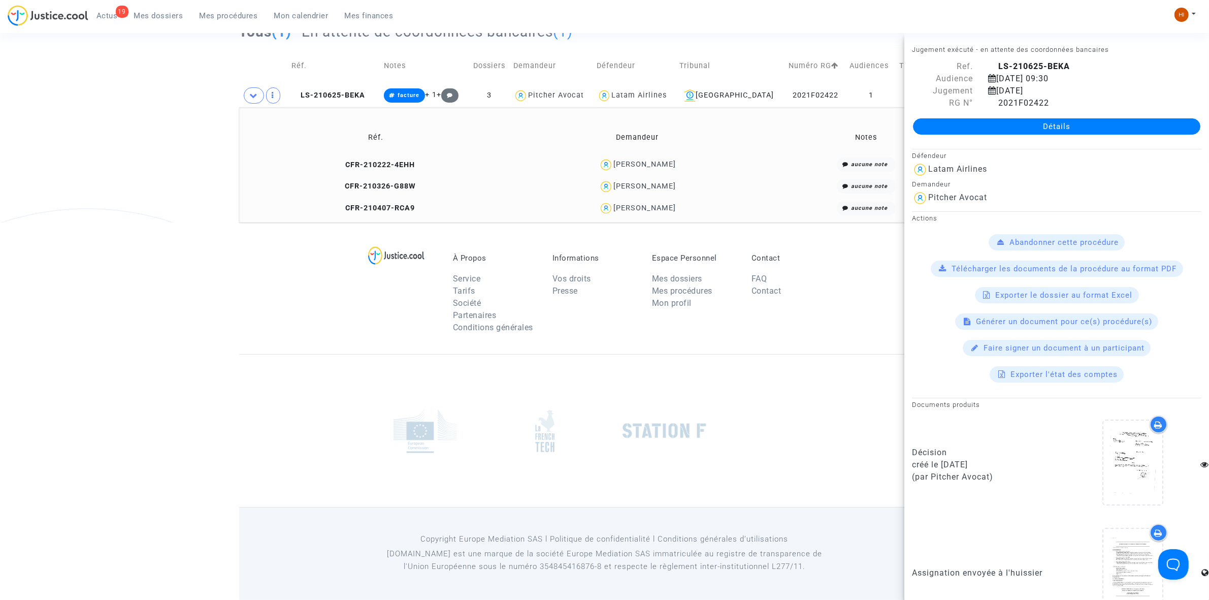
scroll to position [135, 0]
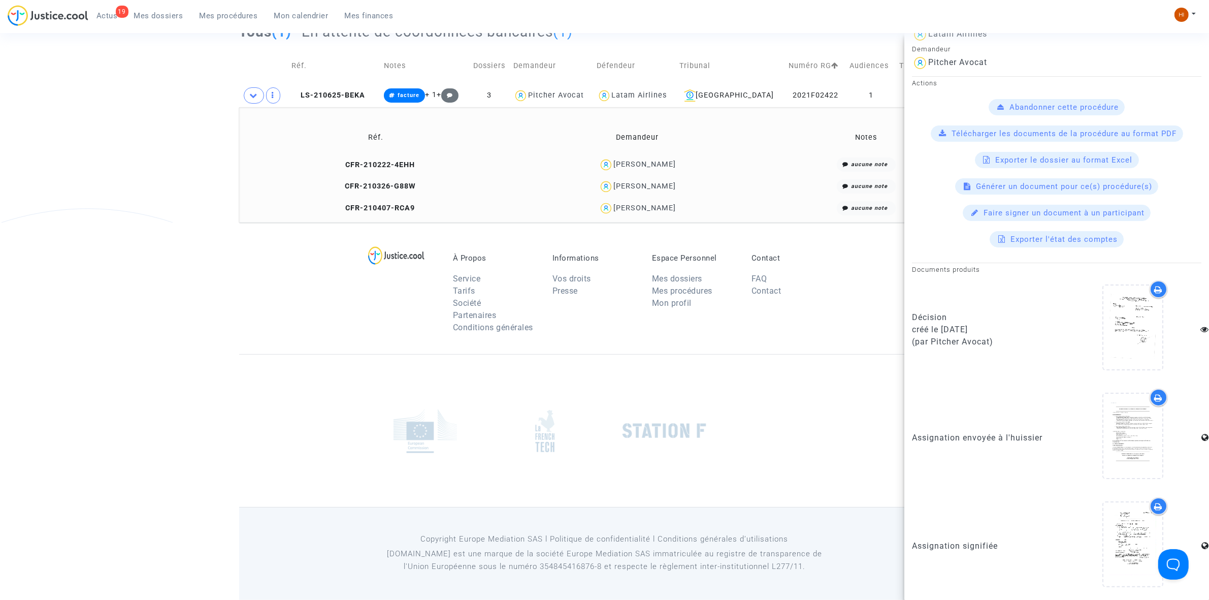
click at [334, 4] on nav "19 Actus Mes dossiers Mes procédures Mon calendrier Mes finances Mon profil Cha…" at bounding box center [604, 16] width 1209 height 33
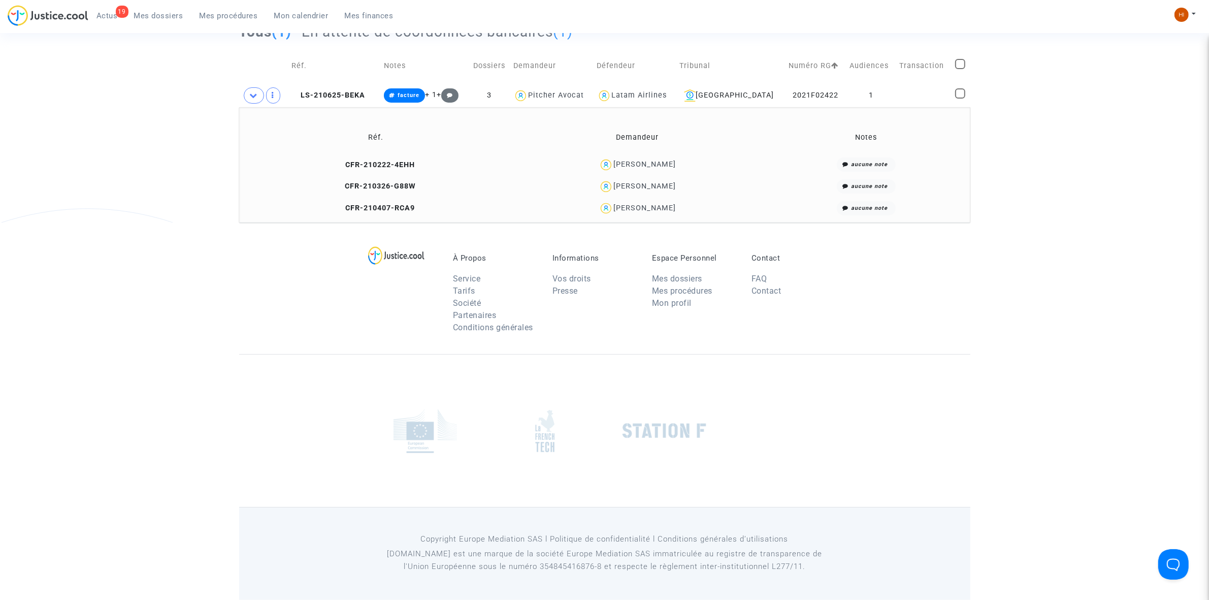
click at [317, 19] on span "Mon calendrier" at bounding box center [301, 15] width 54 height 9
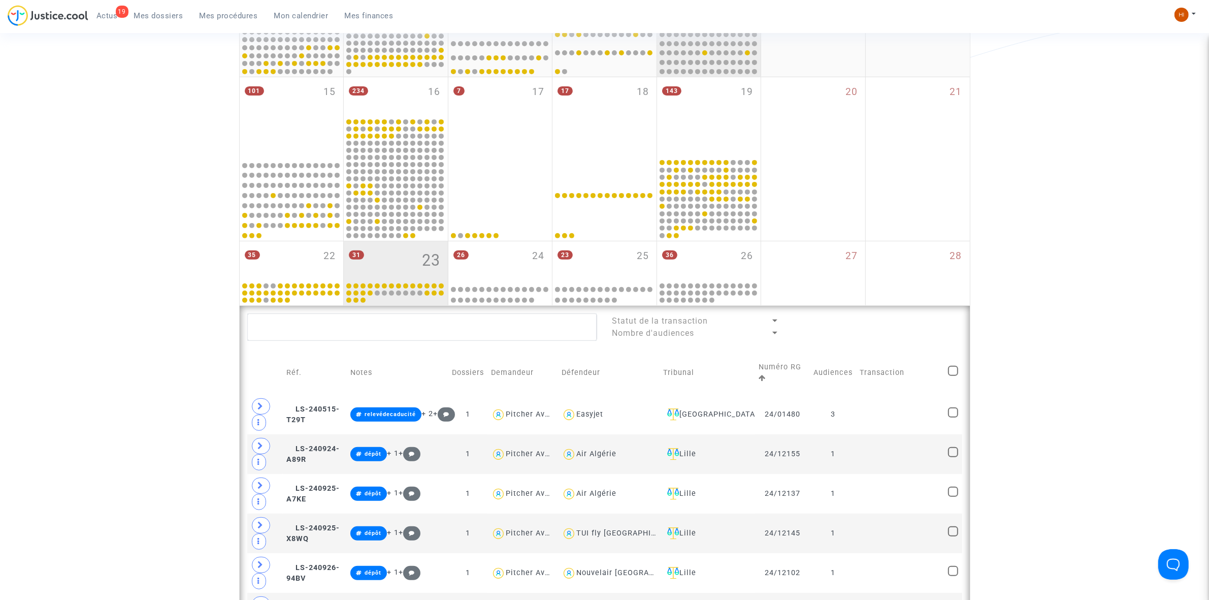
scroll to position [381, 0]
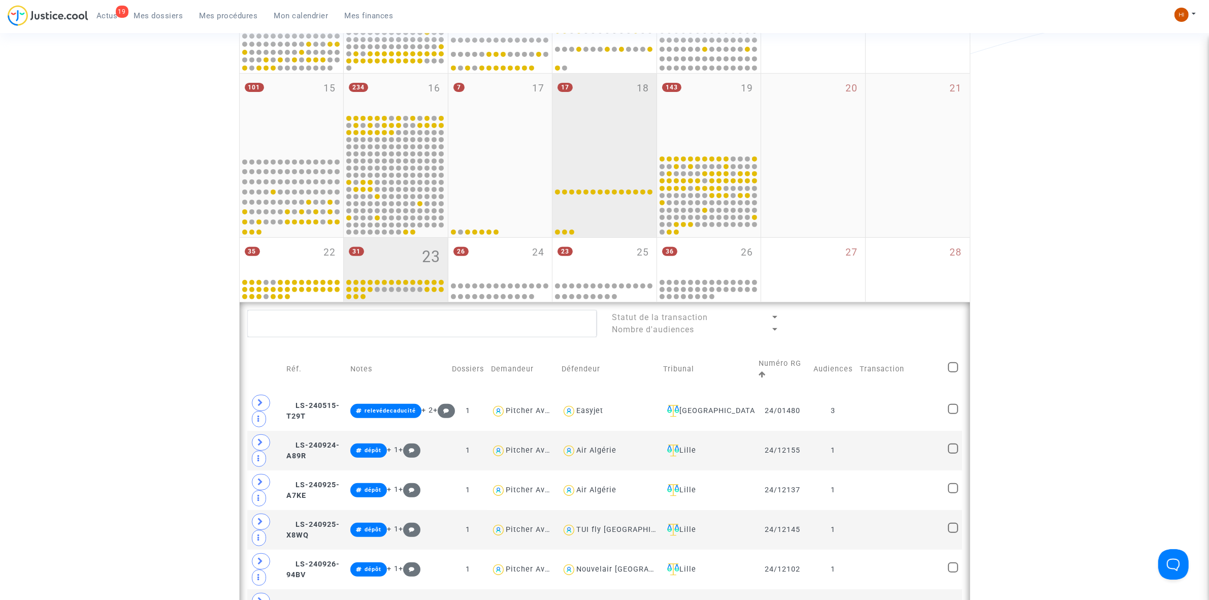
click at [633, 87] on div "17 18" at bounding box center [605, 114] width 104 height 80
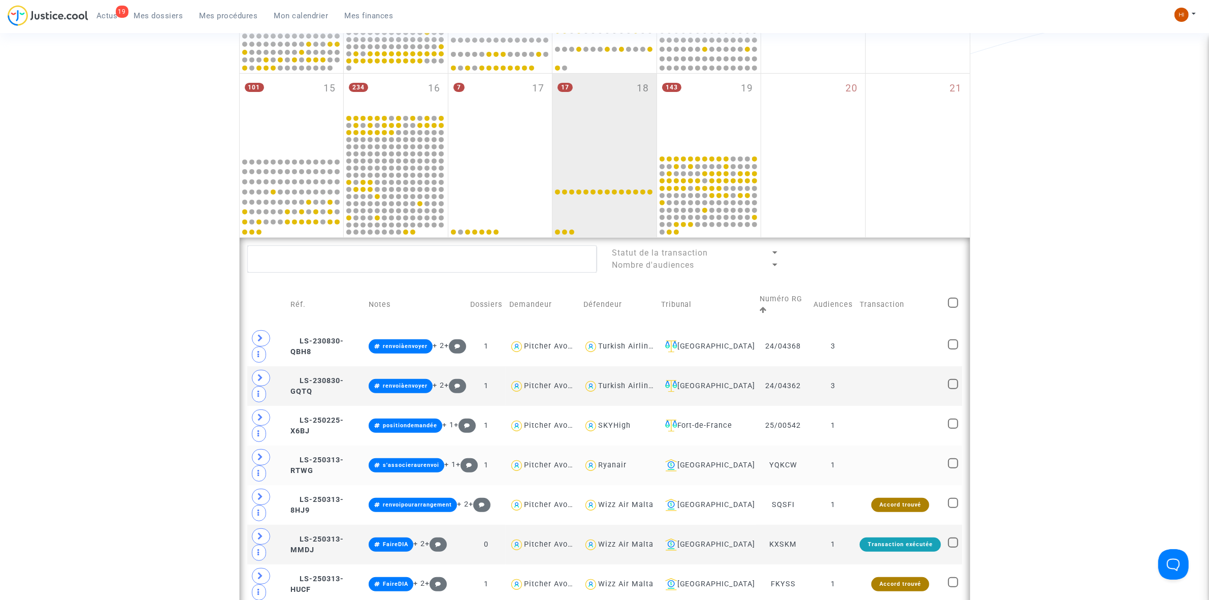
click at [848, 466] on td "1" at bounding box center [833, 465] width 46 height 40
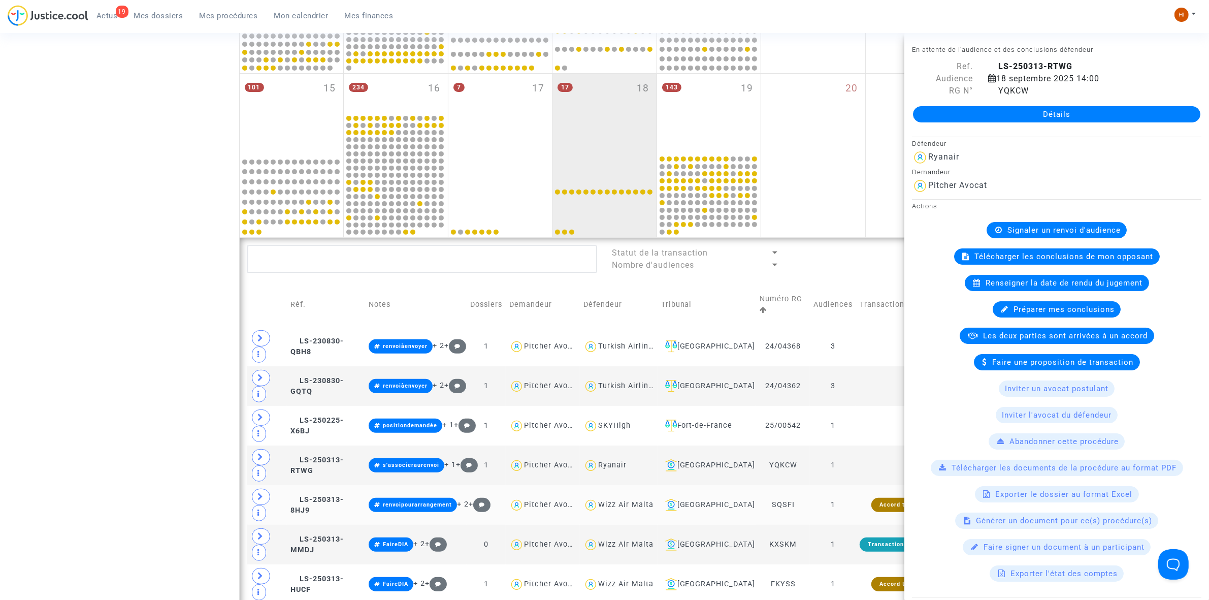
click at [849, 510] on td "1" at bounding box center [833, 505] width 46 height 40
click at [851, 544] on td "1" at bounding box center [833, 545] width 46 height 40
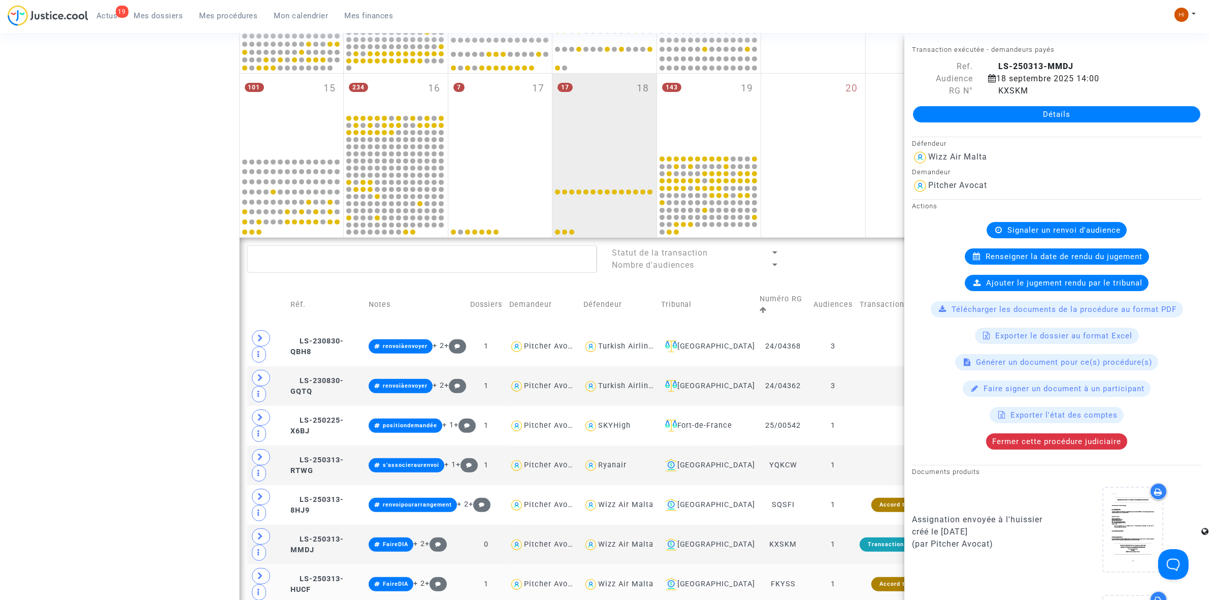
click at [843, 567] on td "1" at bounding box center [833, 584] width 46 height 40
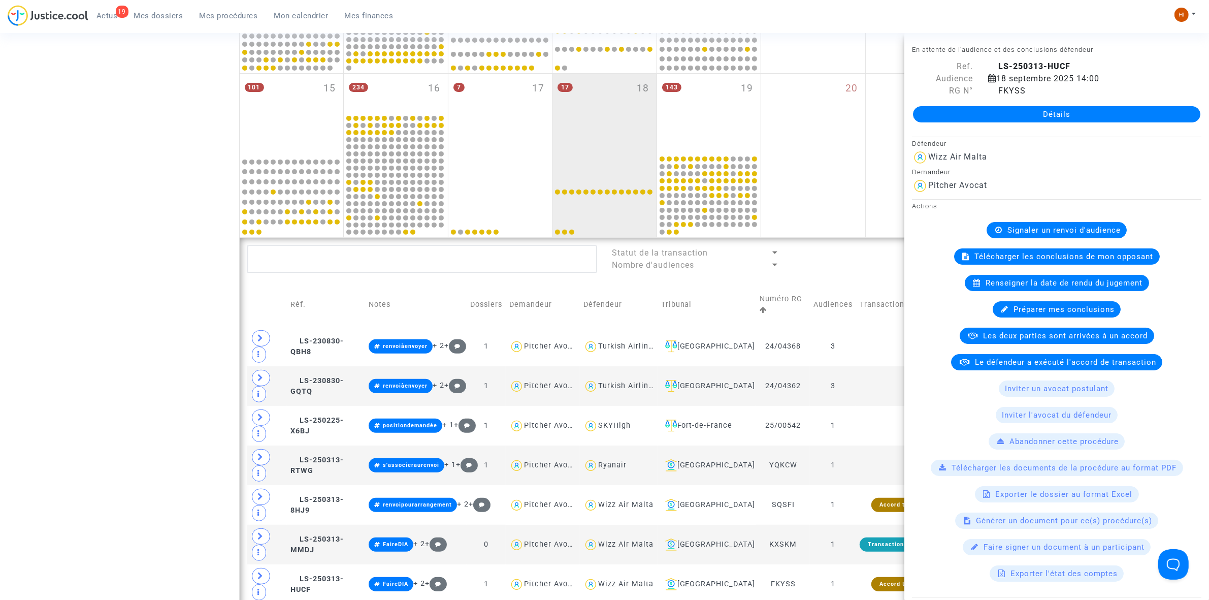
scroll to position [698, 0]
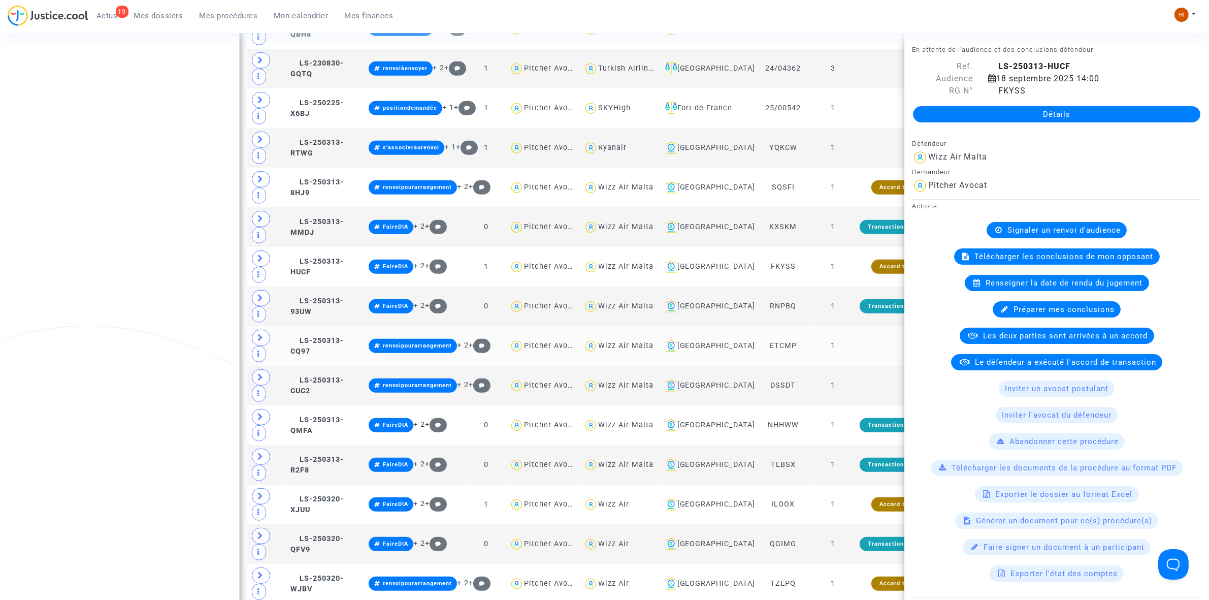
click at [832, 341] on td "1" at bounding box center [833, 346] width 46 height 40
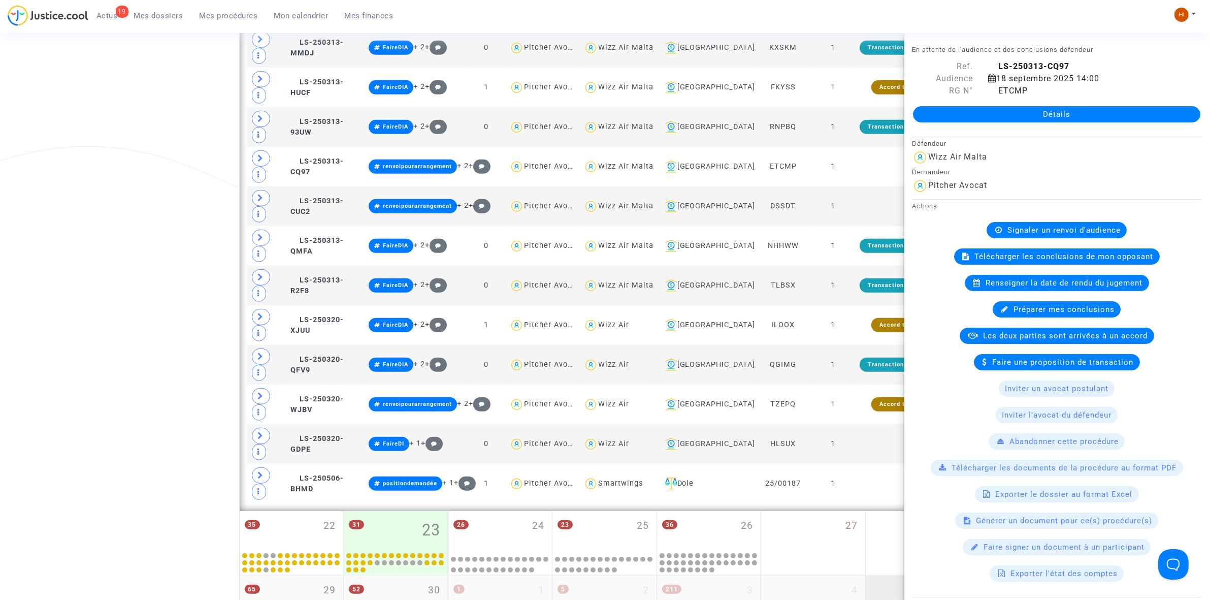
scroll to position [1143, 0]
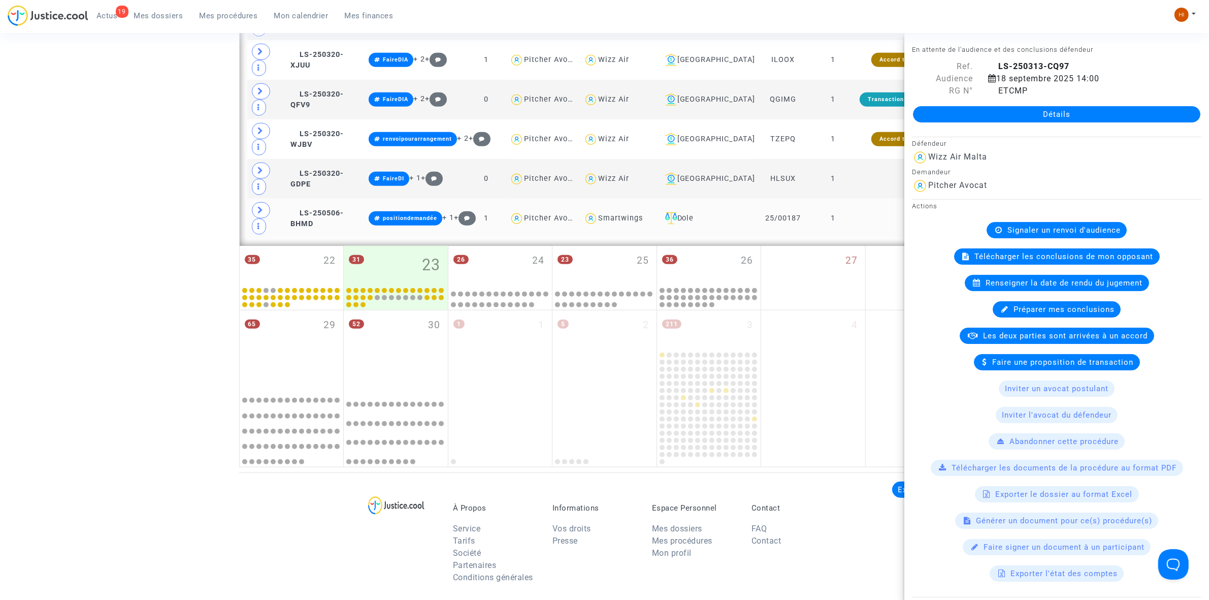
click at [862, 219] on td at bounding box center [900, 219] width 88 height 40
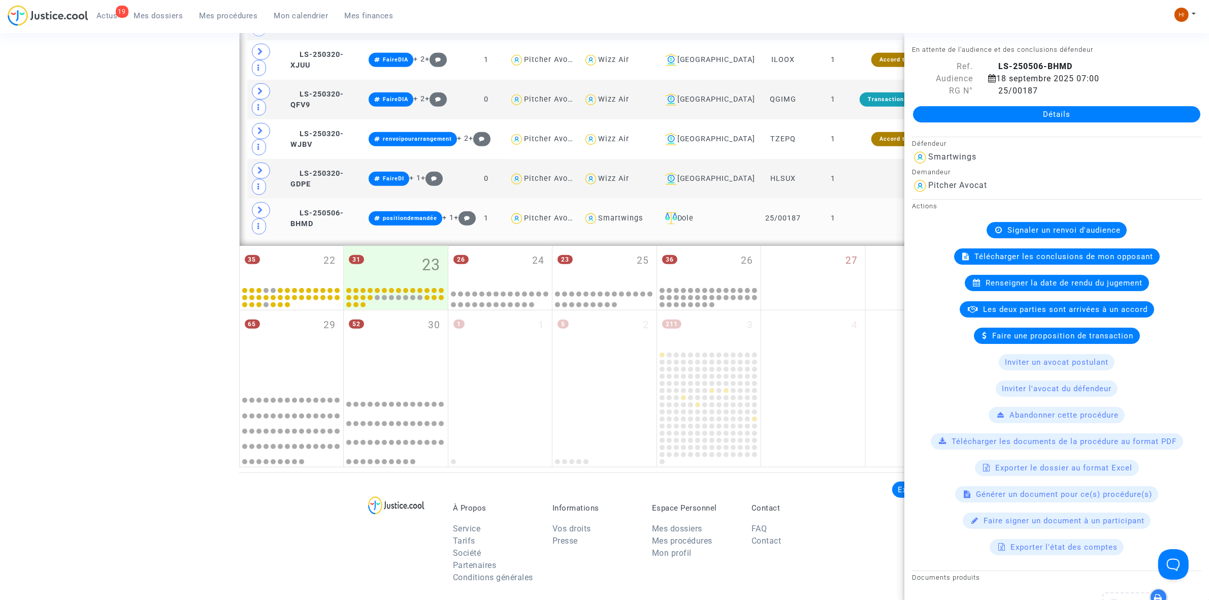
click at [862, 233] on td at bounding box center [900, 219] width 88 height 40
click at [862, 183] on td at bounding box center [900, 179] width 88 height 40
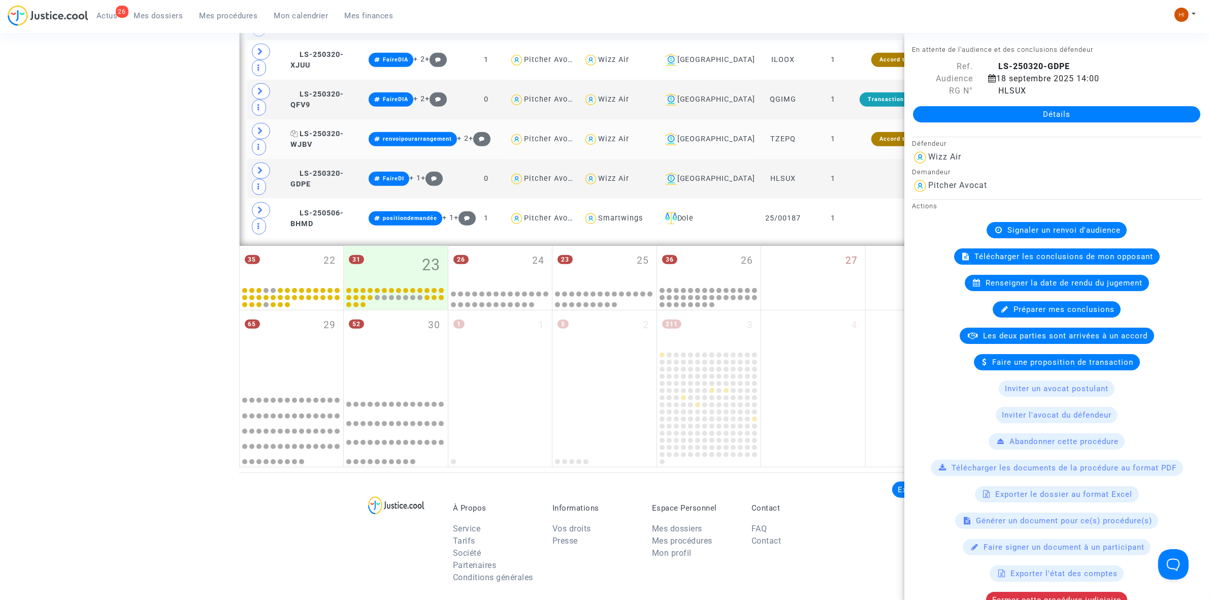
click at [344, 139] on span "LS-250320-WJBV" at bounding box center [316, 139] width 53 height 20
